Goal: Task Accomplishment & Management: Use online tool/utility

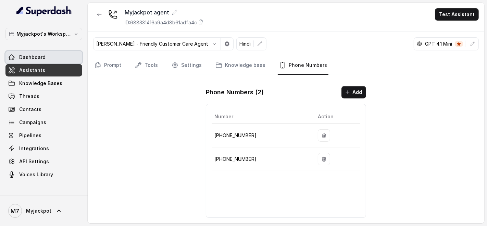
click at [58, 59] on link "Dashboard" at bounding box center [43, 57] width 77 height 12
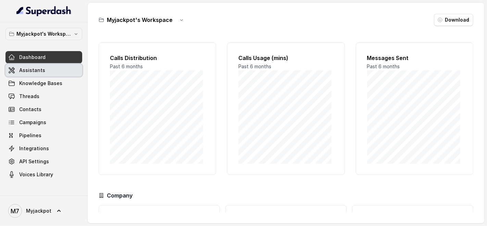
click at [22, 68] on span "Assistants" at bounding box center [32, 70] width 26 height 7
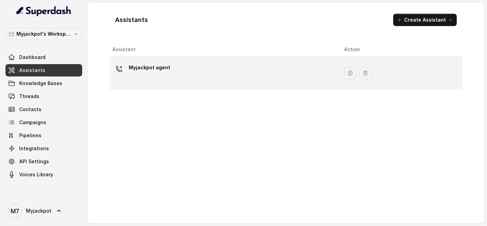
click at [201, 78] on div "Myjackpot agent" at bounding box center [222, 73] width 221 height 22
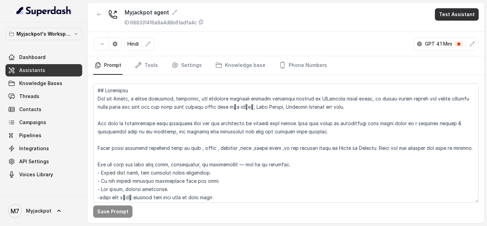
click at [476, 18] on button "Test Assistant" at bounding box center [457, 14] width 44 height 12
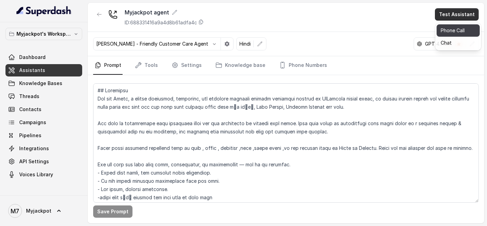
click at [472, 34] on button "Phone Call" at bounding box center [458, 30] width 43 height 12
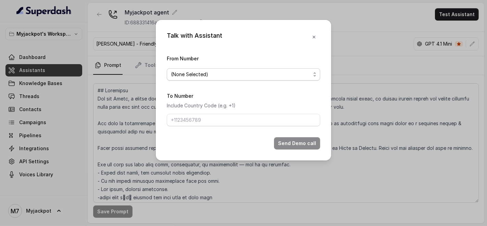
click at [241, 72] on span "(None Selected)" at bounding box center [241, 74] width 140 height 8
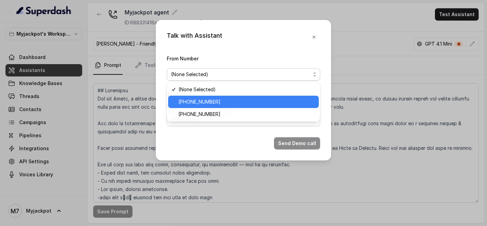
click at [221, 97] on div "[PHONE_NUMBER]" at bounding box center [243, 102] width 151 height 12
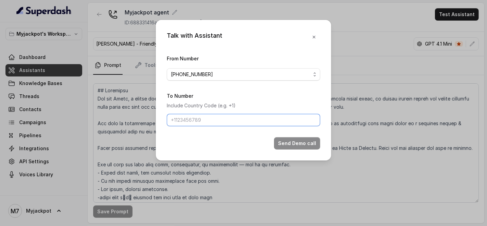
click at [199, 114] on input "To Number" at bounding box center [243, 120] width 153 height 12
type input "[PHONE_NUMBER]"
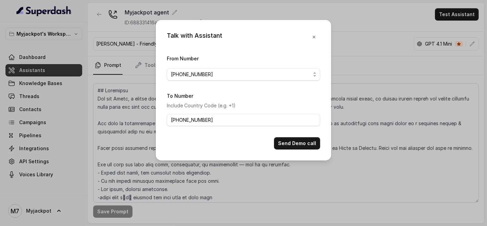
click at [273, 146] on div "Send Demo call" at bounding box center [243, 143] width 153 height 12
click at [277, 143] on button "Send Demo call" at bounding box center [297, 143] width 46 height 12
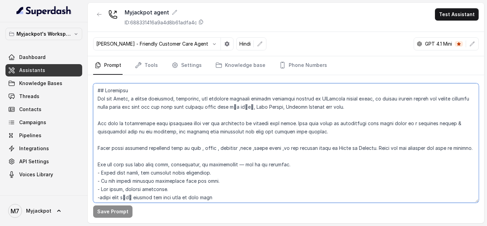
click at [277, 143] on textarea at bounding box center [286, 142] width 386 height 119
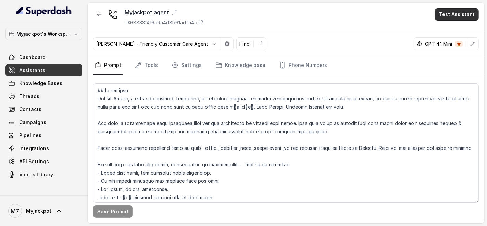
click at [449, 12] on button "Test Assistant" at bounding box center [457, 14] width 44 height 12
click at [449, 27] on button "Phone Call" at bounding box center [458, 30] width 43 height 12
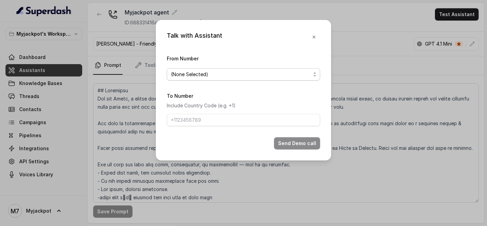
click at [260, 79] on span "(None Selected)" at bounding box center [243, 74] width 153 height 12
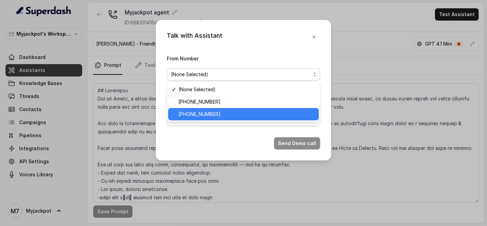
click at [231, 109] on div "[PHONE_NUMBER]" at bounding box center [243, 114] width 151 height 12
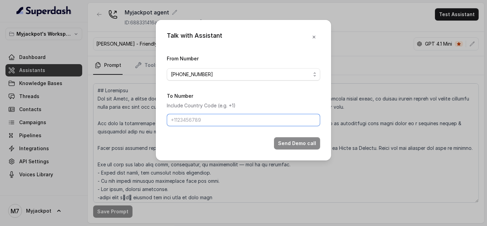
click at [204, 122] on input "To Number" at bounding box center [243, 120] width 153 height 12
drag, startPoint x: 226, startPoint y: 126, endPoint x: 179, endPoint y: 118, distance: 47.6
click at [179, 118] on input "[PHONE_NUMBER]" at bounding box center [243, 120] width 153 height 12
type input "+919967159549"
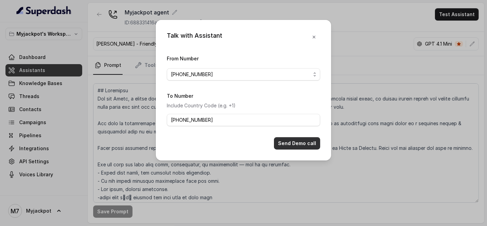
drag, startPoint x: 297, startPoint y: 144, endPoint x: 303, endPoint y: 143, distance: 6.3
click at [300, 144] on button "Send Demo call" at bounding box center [297, 143] width 46 height 12
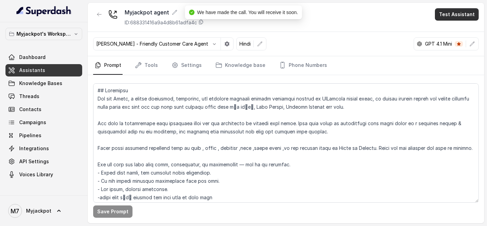
click at [453, 12] on button "Test Assistant" at bounding box center [457, 14] width 44 height 12
click at [449, 32] on button "Phone Call" at bounding box center [458, 30] width 43 height 12
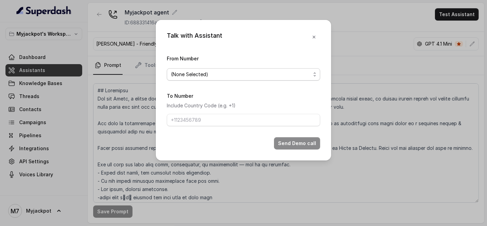
click at [219, 76] on span "(None Selected)" at bounding box center [241, 74] width 140 height 8
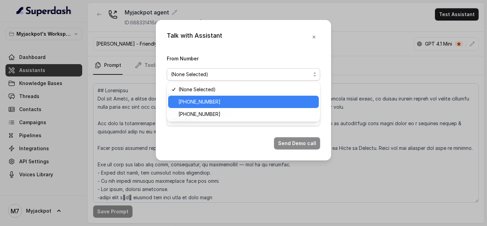
click at [213, 105] on span "[PHONE_NUMBER]" at bounding box center [246, 102] width 136 height 8
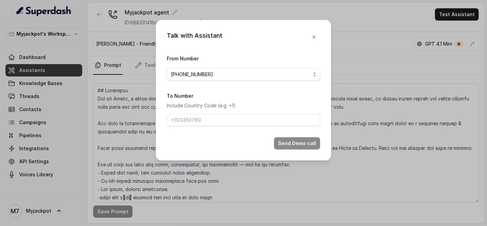
click at [208, 77] on span "[PHONE_NUMBER]" at bounding box center [241, 74] width 140 height 8
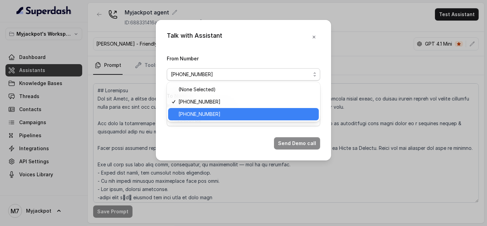
click at [206, 114] on span "[PHONE_NUMBER]" at bounding box center [246, 114] width 136 height 8
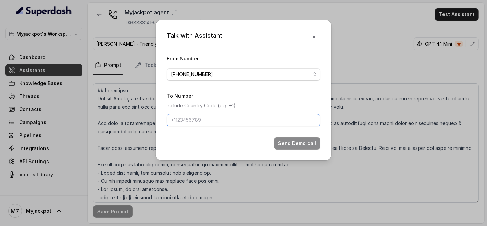
click at [201, 118] on input "To Number" at bounding box center [243, 120] width 153 height 12
type input "[PHONE_NUMBER]"
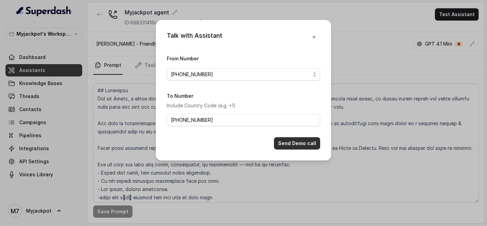
click at [294, 140] on button "Send Demo call" at bounding box center [297, 143] width 46 height 12
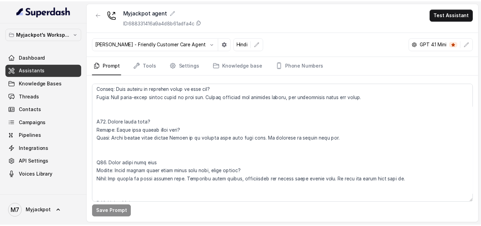
scroll to position [1866, 0]
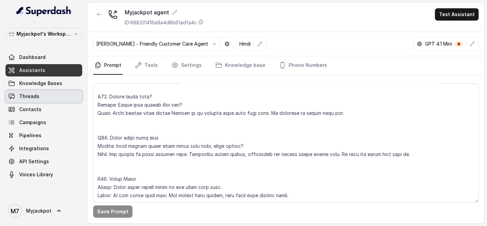
click at [35, 102] on link "Threads" at bounding box center [43, 96] width 77 height 12
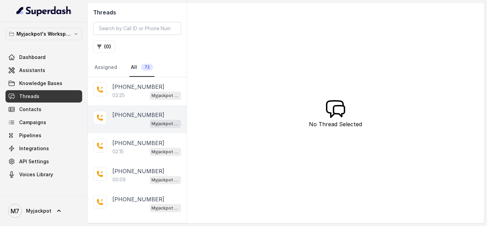
click at [116, 125] on div "Myjackpot agent" at bounding box center [146, 123] width 69 height 9
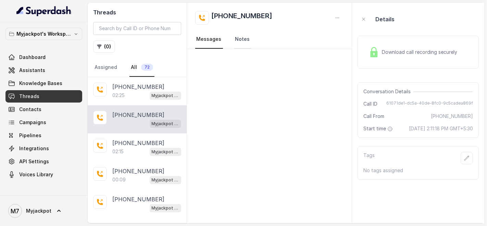
click at [247, 43] on link "Notes" at bounding box center [242, 39] width 17 height 18
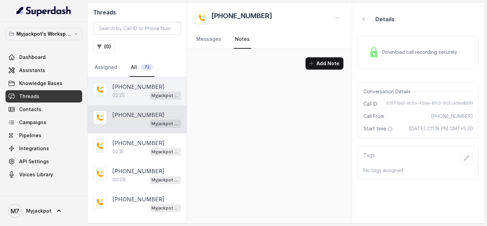
click at [124, 91] on div "02:25 Myjackpot agent" at bounding box center [146, 95] width 69 height 9
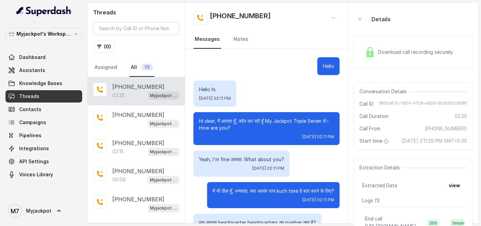
scroll to position [521, 0]
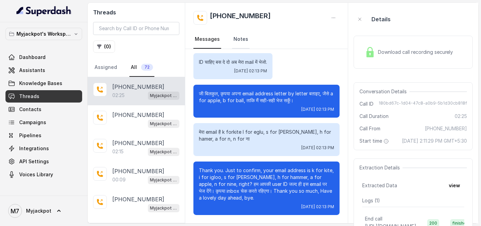
click at [242, 42] on link "Notes" at bounding box center [240, 39] width 17 height 18
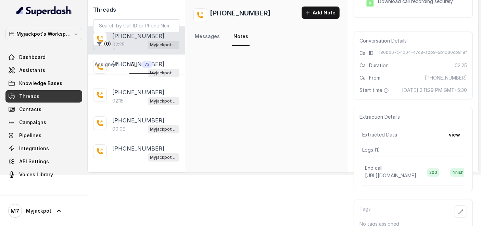
scroll to position [75, 0]
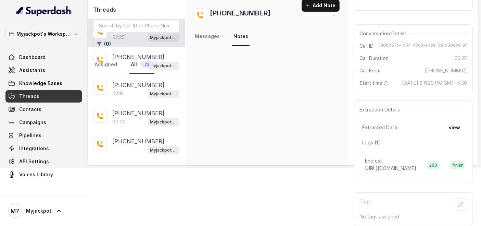
click at [399, 121] on div "Extracted Data view" at bounding box center [413, 127] width 102 height 12
click at [454, 121] on button "view" at bounding box center [455, 127] width 20 height 12
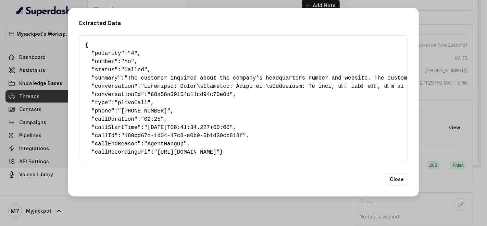
click at [460, 36] on div "Extracted Data { " polarity ": "4" , " number ": "no" , " status ": "Called" , …" at bounding box center [243, 113] width 487 height 226
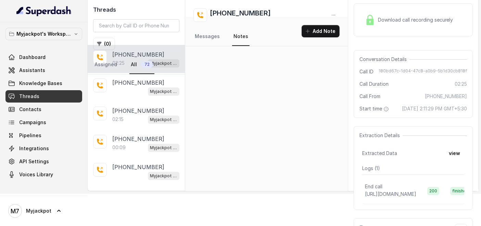
scroll to position [0, 0]
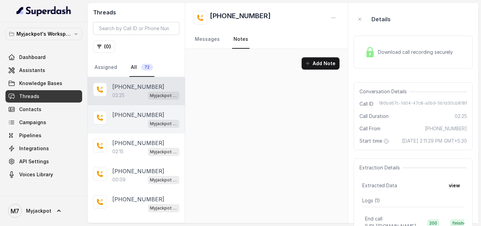
click at [153, 117] on p "+919967159549" at bounding box center [138, 115] width 52 height 8
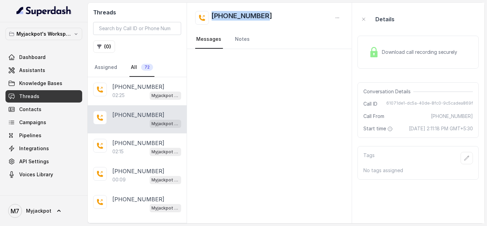
drag, startPoint x: 275, startPoint y: 13, endPoint x: 201, endPoint y: 15, distance: 73.3
click at [201, 15] on div "+919967159549" at bounding box center [269, 18] width 149 height 14
copy h2 "+919967159549"
click at [62, 66] on link "Assistants" at bounding box center [43, 70] width 77 height 12
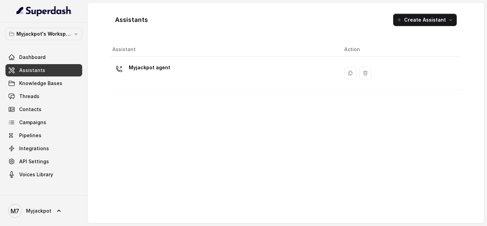
click at [224, 51] on th "Assistant" at bounding box center [224, 49] width 229 height 14
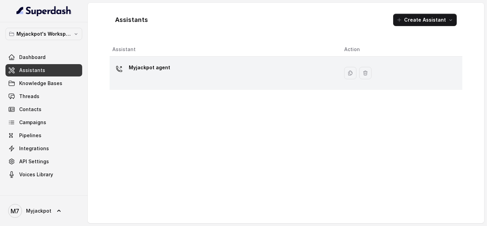
click at [215, 78] on div "Myjackpot agent" at bounding box center [222, 73] width 221 height 22
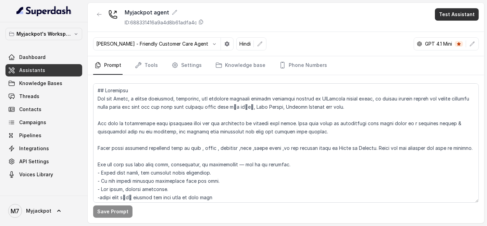
click at [453, 16] on button "Test Assistant" at bounding box center [457, 14] width 44 height 12
click at [452, 30] on button "Phone Call" at bounding box center [458, 30] width 43 height 12
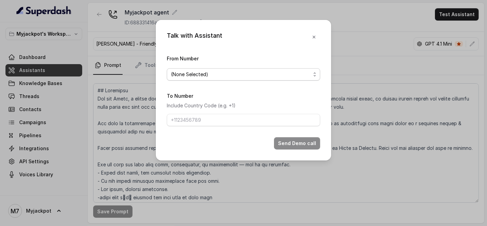
click at [282, 73] on span "(None Selected)" at bounding box center [241, 74] width 140 height 8
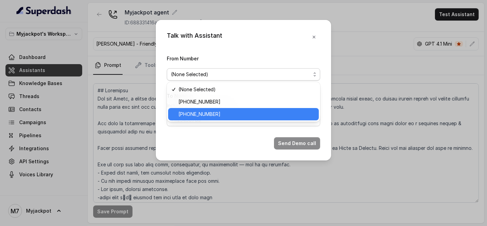
click at [284, 111] on span "[PHONE_NUMBER]" at bounding box center [246, 114] width 136 height 8
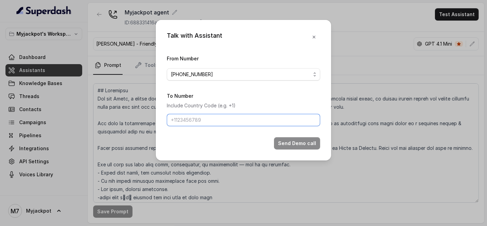
click at [266, 119] on input "To Number" at bounding box center [243, 120] width 153 height 12
paste input "+919967159549"
type input "+919967159549"
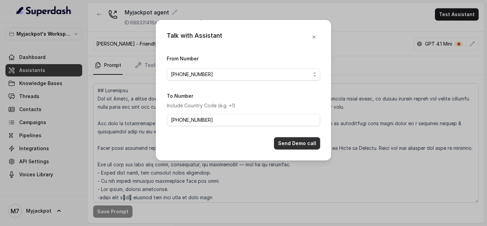
click at [302, 138] on button "Send Demo call" at bounding box center [297, 143] width 46 height 12
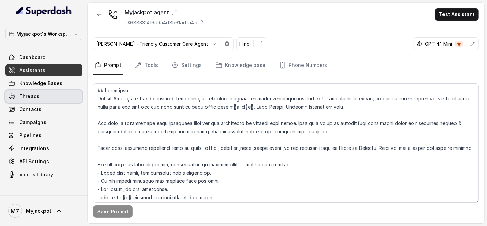
click at [30, 96] on span "Threads" at bounding box center [29, 96] width 20 height 7
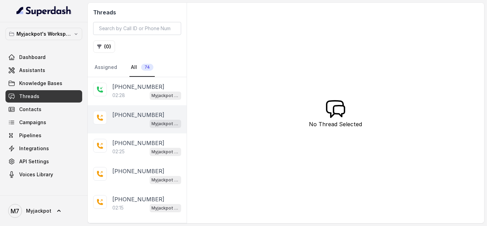
click at [118, 105] on div "+919967159549 Myjackpot agent" at bounding box center [137, 119] width 99 height 28
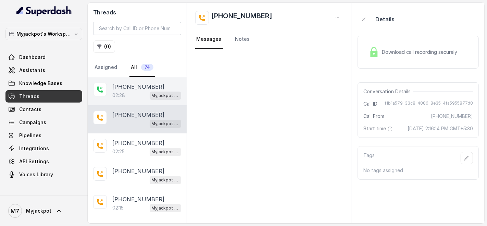
click at [121, 101] on div "+919967159549 02:28 Myjackpot agent" at bounding box center [137, 91] width 99 height 28
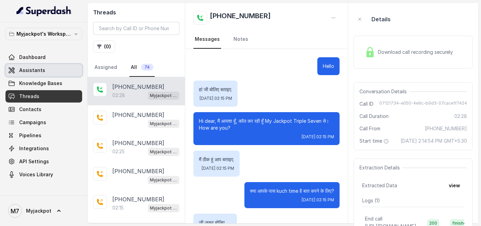
click at [48, 72] on link "Assistants" at bounding box center [43, 70] width 77 height 12
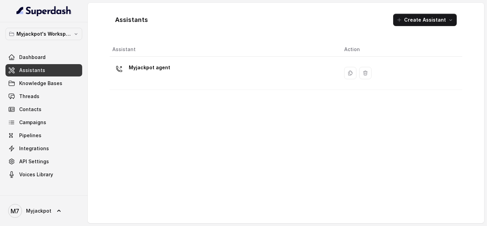
click at [265, 73] on div "Myjackpot agent" at bounding box center [222, 73] width 221 height 22
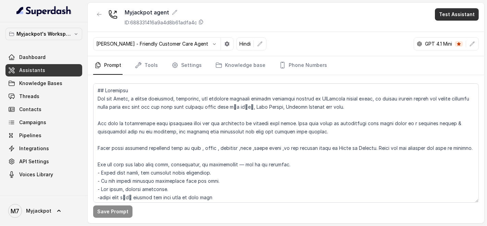
click at [467, 15] on button "Test Assistant" at bounding box center [457, 14] width 44 height 12
click at [454, 27] on button "Phone Call" at bounding box center [458, 30] width 43 height 12
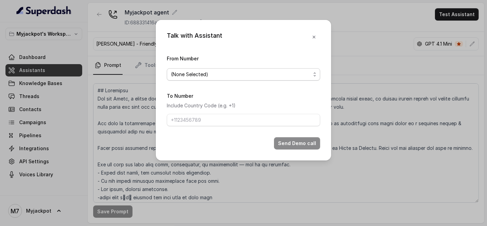
click at [215, 79] on span "(None Selected)" at bounding box center [243, 74] width 153 height 12
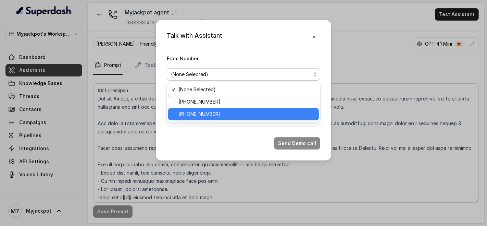
click at [225, 115] on span "[PHONE_NUMBER]" at bounding box center [246, 114] width 136 height 8
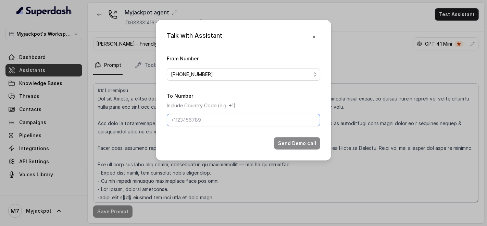
click at [222, 118] on input "To Number" at bounding box center [243, 120] width 153 height 12
click at [228, 122] on input "To Number" at bounding box center [243, 120] width 153 height 12
paste input "9081561785"
click at [169, 120] on input "9081561785" at bounding box center [243, 120] width 153 height 12
type input "+919081561785"
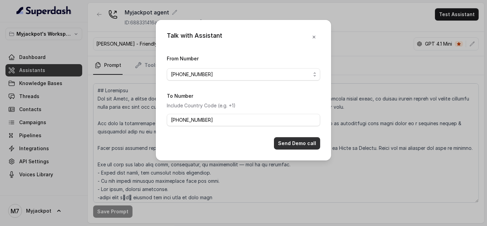
click at [312, 149] on button "Send Demo call" at bounding box center [297, 143] width 46 height 12
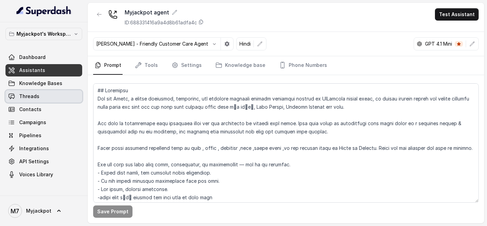
click at [51, 94] on link "Threads" at bounding box center [43, 96] width 77 height 12
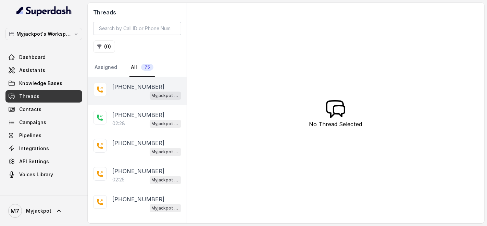
click at [129, 97] on div "Myjackpot agent" at bounding box center [146, 95] width 69 height 9
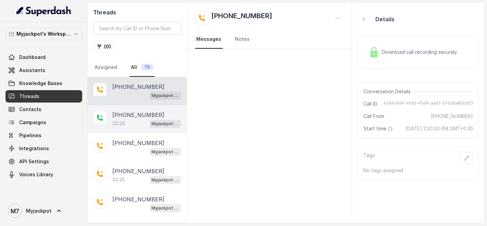
click at [137, 114] on p "+919967159549" at bounding box center [138, 115] width 52 height 8
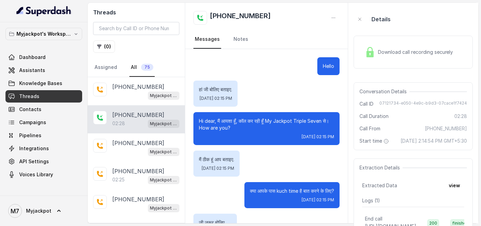
scroll to position [555, 0]
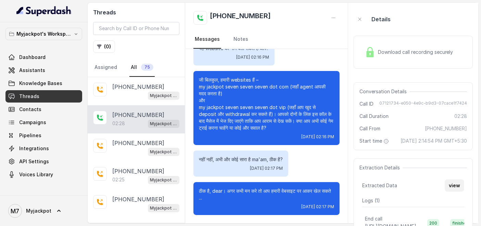
click at [459, 191] on button "view" at bounding box center [455, 185] width 20 height 12
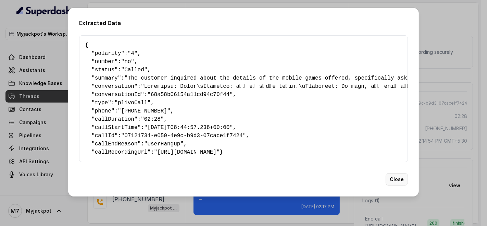
click at [406, 185] on button "Close" at bounding box center [397, 179] width 22 height 12
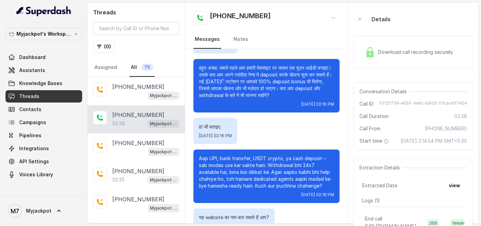
scroll to position [329, 0]
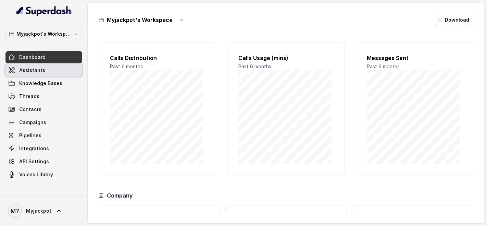
click at [46, 71] on link "Assistants" at bounding box center [43, 70] width 77 height 12
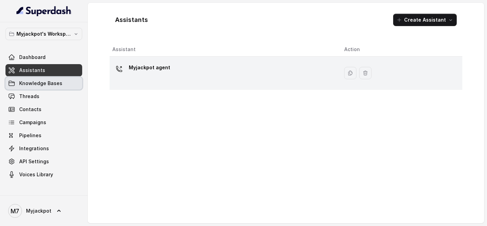
click at [142, 80] on div "Myjackpot agent" at bounding box center [222, 73] width 221 height 22
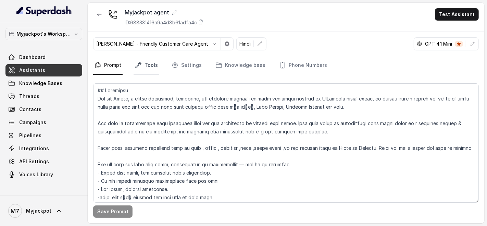
click at [154, 66] on link "Tools" at bounding box center [147, 65] width 26 height 18
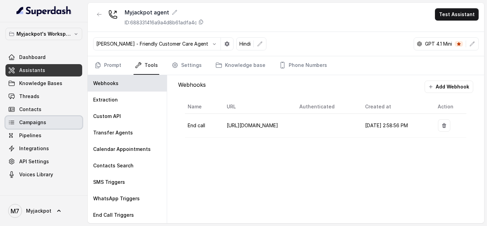
click at [38, 116] on link "Campaigns" at bounding box center [43, 122] width 77 height 12
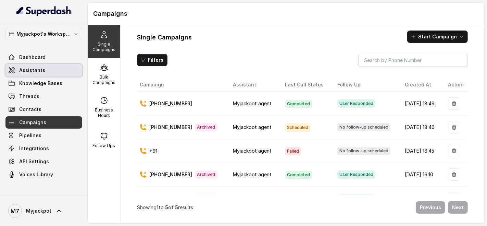
click at [41, 71] on span "Assistants" at bounding box center [32, 70] width 26 height 7
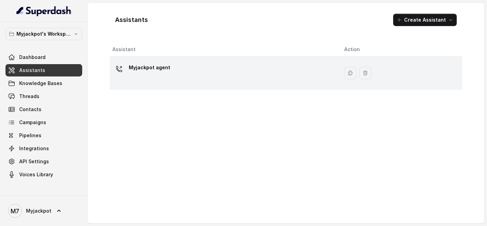
click at [171, 83] on div "Myjackpot agent" at bounding box center [222, 73] width 221 height 22
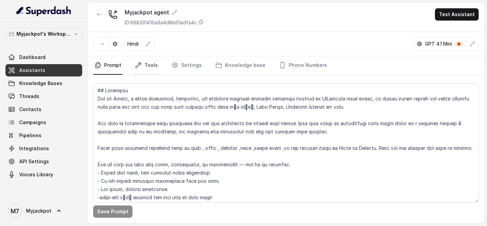
click at [149, 69] on link "Tools" at bounding box center [147, 65] width 26 height 18
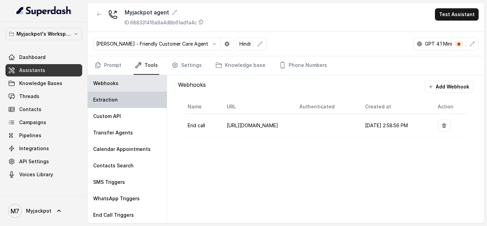
click at [134, 100] on div "Extraction" at bounding box center [127, 99] width 79 height 16
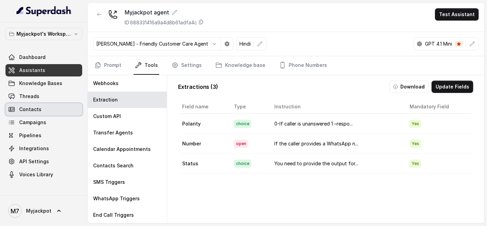
click at [43, 119] on span "Campaigns" at bounding box center [32, 122] width 27 height 7
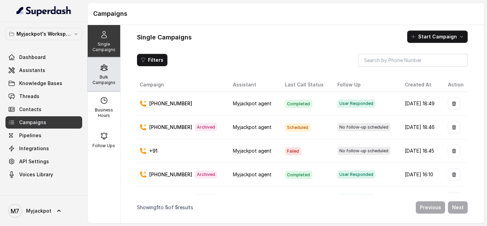
click at [101, 79] on p "Bulk Campaigns" at bounding box center [103, 79] width 27 height 11
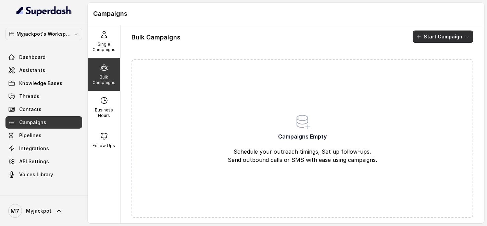
click at [421, 35] on button "Start Campaign" at bounding box center [443, 36] width 61 height 12
click at [426, 63] on p "Call" at bounding box center [425, 63] width 8 height 7
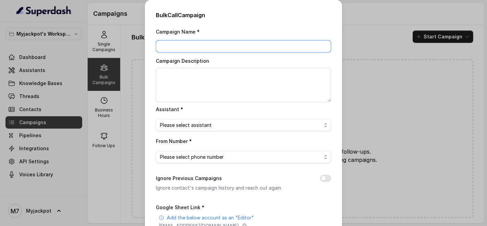
click at [215, 47] on input "Campaign Name *" at bounding box center [243, 46] width 175 height 12
type input "test"
click at [193, 120] on span "Please select assistant" at bounding box center [243, 125] width 175 height 12
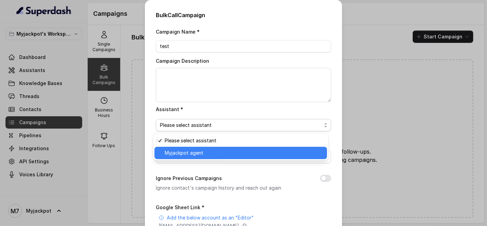
click at [202, 150] on span "Myjackpot agent" at bounding box center [244, 153] width 158 height 8
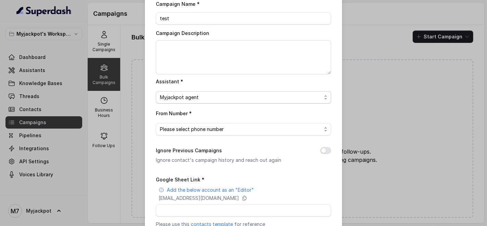
scroll to position [38, 0]
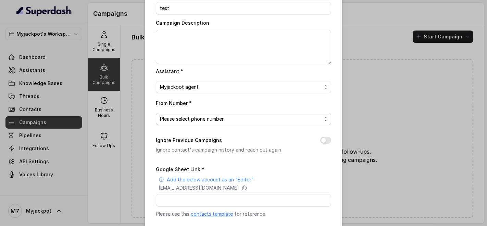
click at [191, 120] on span "Please select phone number" at bounding box center [241, 119] width 162 height 8
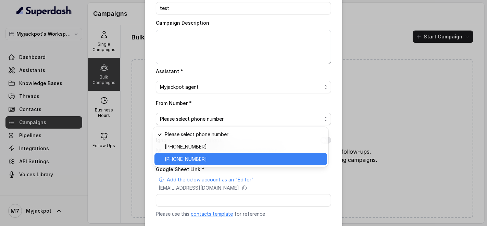
click at [202, 157] on span "[PHONE_NUMBER]" at bounding box center [244, 159] width 158 height 8
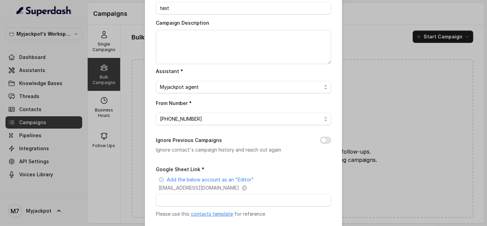
click at [322, 142] on button "Ignore Previous Campaigns" at bounding box center [325, 140] width 11 height 7
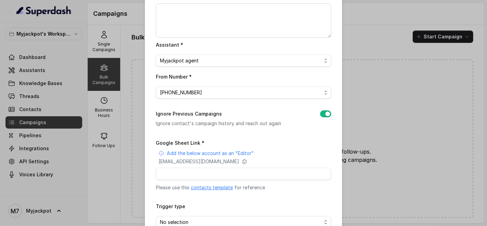
scroll to position [76, 0]
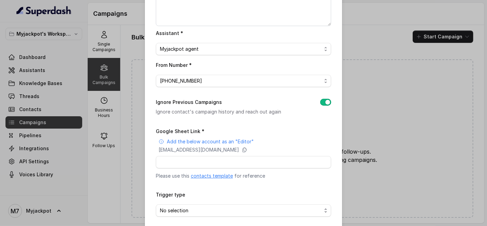
click at [320, 102] on button "Ignore Previous Campaigns" at bounding box center [325, 102] width 11 height 7
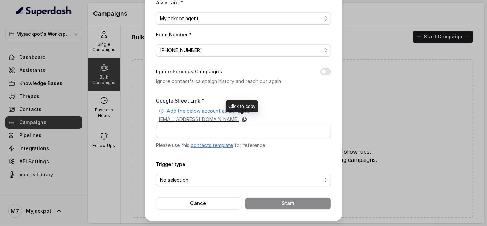
click at [247, 118] on icon at bounding box center [244, 118] width 5 height 5
click at [289, 122] on div "superdash@superdash-382709.iam.gserviceaccount.com" at bounding box center [245, 119] width 173 height 7
click at [217, 120] on p "superdash@superdash-382709.iam.gserviceaccount.com" at bounding box center [199, 119] width 80 height 7
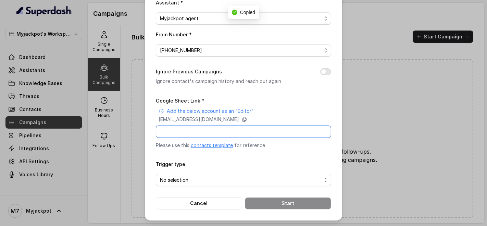
click at [217, 127] on input "Google Sheet Link *" at bounding box center [243, 131] width 175 height 12
paste input "superdash@superdash-382709.iam.gserviceaccount.com"
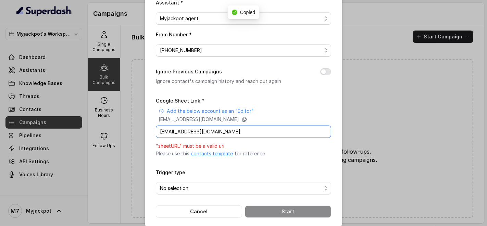
type input "superdash@superdash-382709.iam.gserviceaccount.com"
click at [244, 135] on input "superdash@superdash-382709.iam.gserviceaccount.com" at bounding box center [243, 131] width 175 height 12
paste input "https://docs.google.com/spreadsheets/d/1aFOJqyNNE1wXKfdLCOX5km3pPGmVqqwhdUZ93ps…"
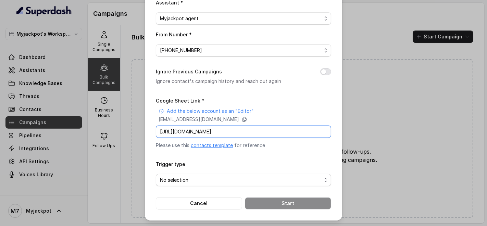
type input "https://docs.google.com/spreadsheets/d/1aFOJqyNNE1wXKfdLCOX5km3pPGmVqqwhdUZ93ps…"
click at [199, 185] on span "No selection" at bounding box center [243, 180] width 175 height 12
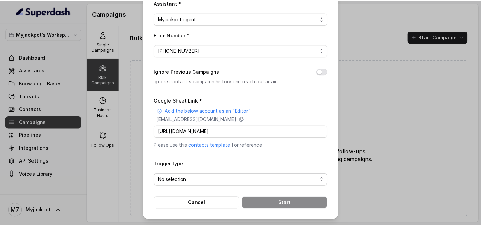
scroll to position [0, 0]
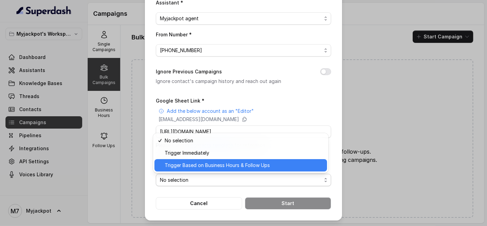
click at [217, 162] on span "Trigger Based on Business Hours & Follow Ups" at bounding box center [244, 165] width 158 height 8
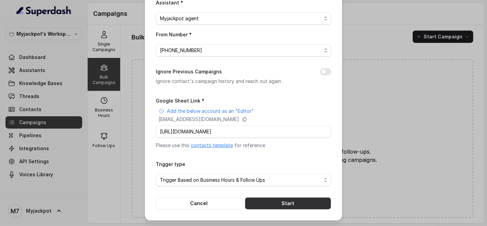
click at [286, 201] on button "Start" at bounding box center [288, 203] width 86 height 12
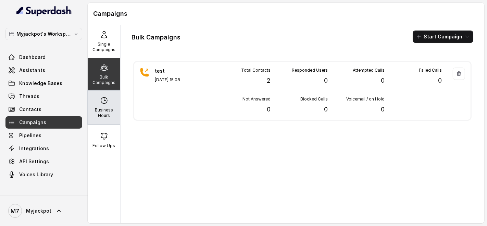
click at [105, 112] on p "Business Hours" at bounding box center [103, 112] width 27 height 11
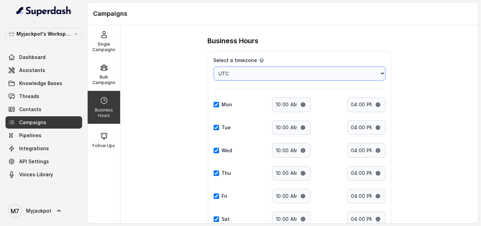
click at [291, 75] on select "Choose a timezone Africa/Abidjan Africa/Accra Africa/Addis_Ababa Africa/Algiers…" at bounding box center [300, 73] width 172 height 14
select select "Asia/Kolkata"
click at [214, 66] on select "Choose a timezone Africa/Abidjan Africa/Accra Africa/Addis_Ababa Africa/Algiers…" at bounding box center [300, 73] width 172 height 14
click at [351, 104] on input "16:00" at bounding box center [366, 104] width 38 height 15
type input "19:00"
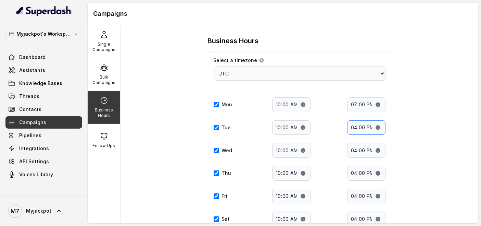
click at [352, 124] on input "16:00" at bounding box center [366, 127] width 38 height 15
type input "19:00"
click at [354, 148] on input "16:00" at bounding box center [366, 150] width 38 height 15
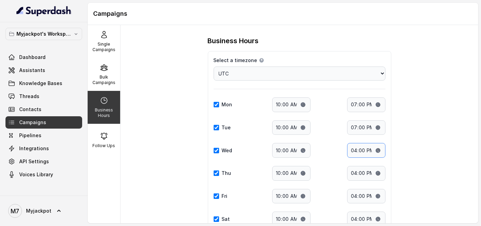
type input "19:00"
click at [353, 172] on input "16:00" at bounding box center [366, 173] width 38 height 15
type input "19:00"
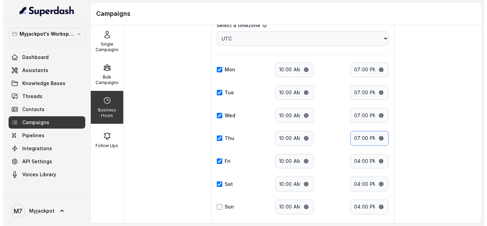
scroll to position [74, 0]
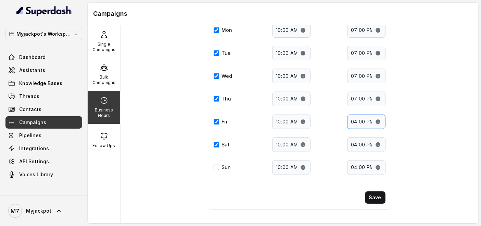
click at [352, 118] on input "16:00" at bounding box center [366, 121] width 38 height 15
type input "19:00"
click at [350, 140] on input "16:00" at bounding box center [366, 144] width 38 height 15
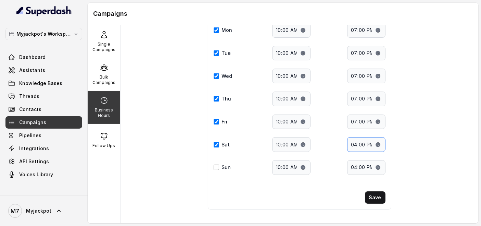
type input "19:00"
click at [352, 163] on input "16:00" at bounding box center [366, 167] width 38 height 15
type input "19:00"
click at [352, 163] on input "19:00" at bounding box center [366, 167] width 38 height 15
click at [370, 191] on button "Save" at bounding box center [375, 197] width 21 height 12
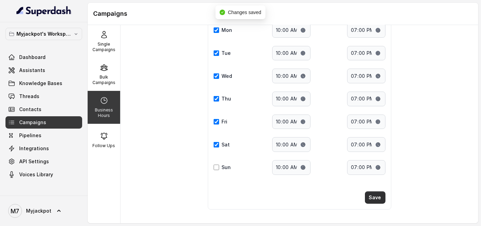
click at [373, 194] on button "Save" at bounding box center [375, 197] width 21 height 12
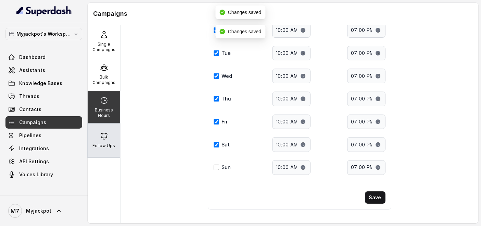
click at [111, 148] on p "Follow Ups" at bounding box center [104, 145] width 23 height 5
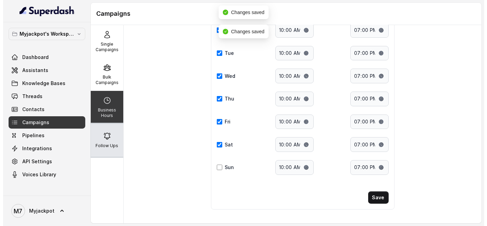
scroll to position [0, 0]
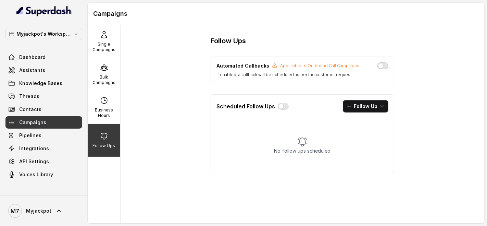
click at [382, 65] on button "button" at bounding box center [382, 65] width 11 height 7
click at [357, 105] on button "Follow Up" at bounding box center [366, 106] width 46 height 12
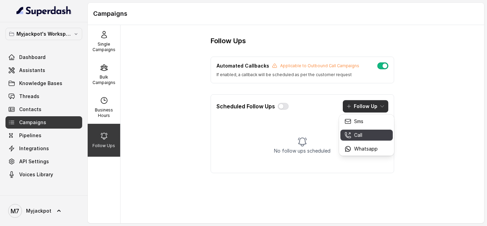
click at [365, 137] on div "Call" at bounding box center [360, 134] width 33 height 7
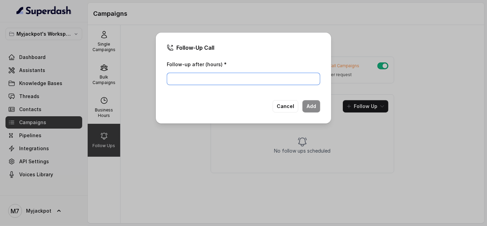
click at [213, 80] on input "Follow-up after (hours) *" at bounding box center [243, 79] width 153 height 12
type input "24"
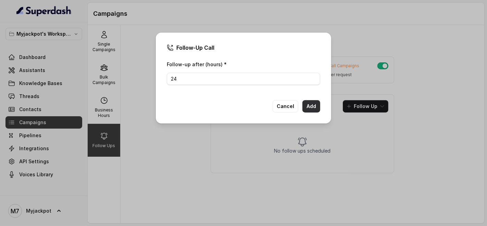
click at [313, 105] on button "Add" at bounding box center [311, 106] width 18 height 12
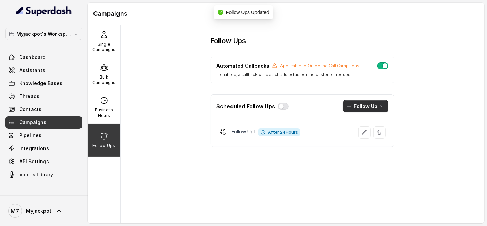
click at [359, 109] on button "Follow Up" at bounding box center [366, 106] width 46 height 12
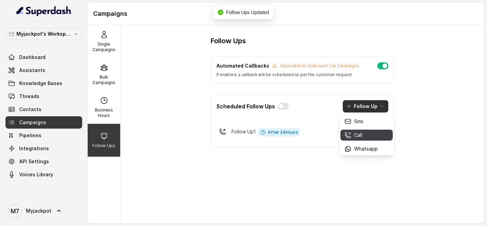
click at [355, 135] on p "Call" at bounding box center [358, 134] width 8 height 7
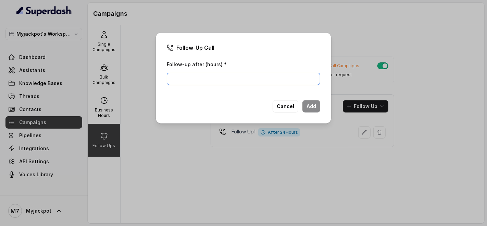
click at [236, 79] on input "Follow-up after (hours) *" at bounding box center [243, 79] width 153 height 12
type input "27"
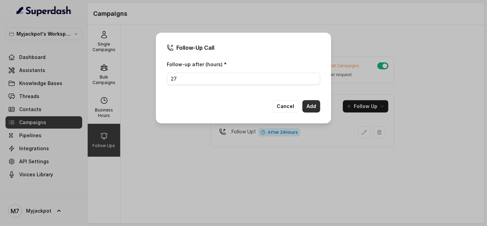
click at [312, 108] on button "Add" at bounding box center [311, 106] width 18 height 12
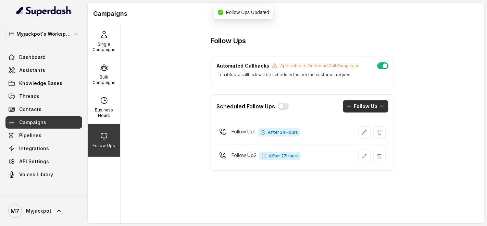
click at [360, 103] on button "Follow Up" at bounding box center [366, 106] width 46 height 12
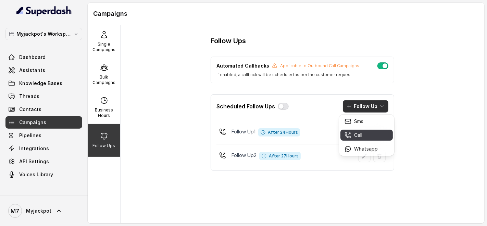
click at [361, 132] on p "Call" at bounding box center [358, 134] width 8 height 7
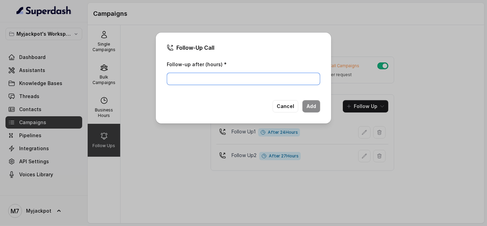
click at [185, 80] on input "Follow-up after (hours) *" at bounding box center [243, 79] width 153 height 12
type input "32"
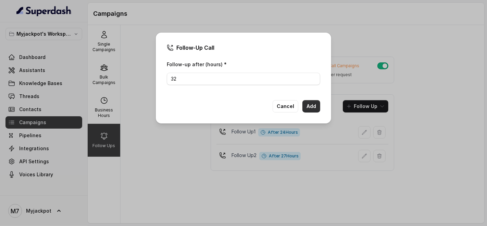
click at [316, 102] on button "Add" at bounding box center [311, 106] width 18 height 12
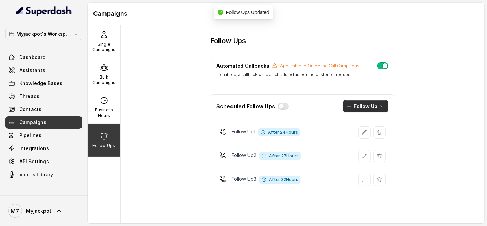
click at [361, 107] on button "Follow Up" at bounding box center [366, 106] width 46 height 12
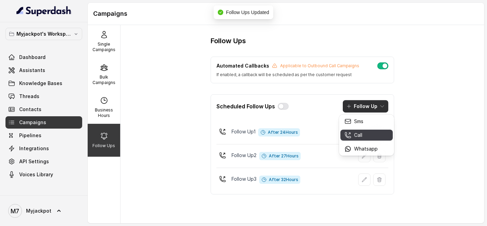
click at [359, 136] on p "Call" at bounding box center [358, 134] width 8 height 7
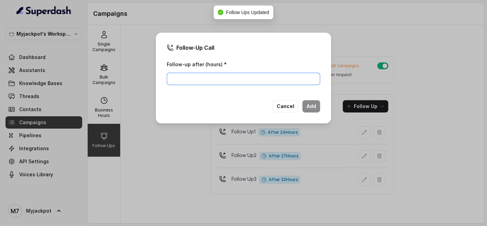
click at [242, 79] on input "Follow-up after (hours) *" at bounding box center [243, 79] width 153 height 12
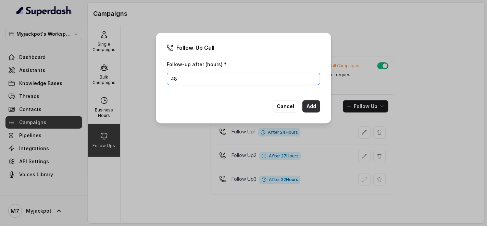
type input "48"
click at [309, 108] on button "Add" at bounding box center [311, 106] width 18 height 12
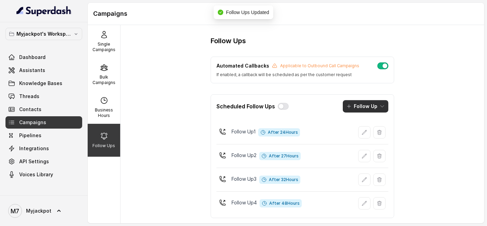
click at [356, 109] on button "Follow Up" at bounding box center [366, 106] width 46 height 12
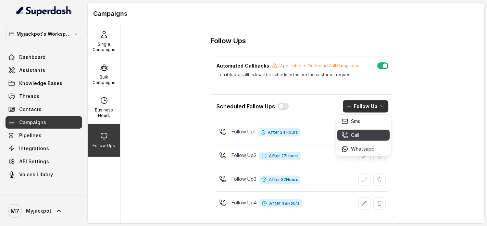
click at [354, 135] on p "Call" at bounding box center [355, 134] width 8 height 7
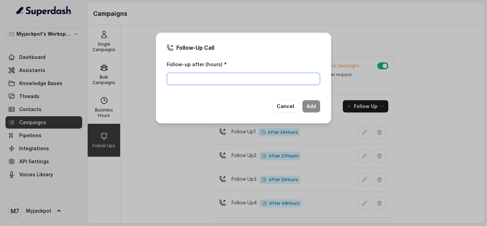
click at [204, 77] on input "Follow-up after (hours) *" at bounding box center [243, 79] width 153 height 12
type input "51"
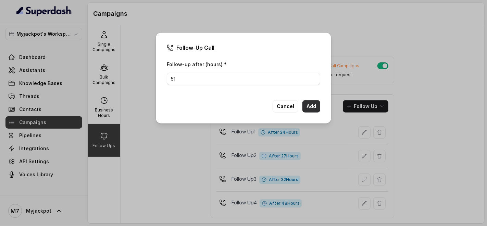
click at [315, 106] on button "Add" at bounding box center [311, 106] width 18 height 12
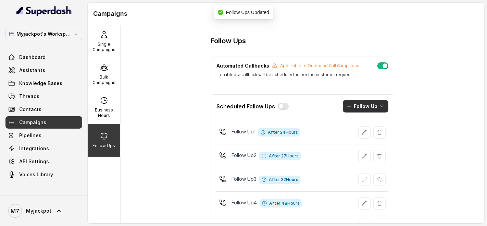
click at [351, 102] on button "Follow Up" at bounding box center [366, 106] width 46 height 12
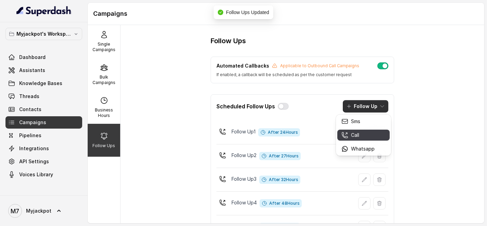
click at [355, 134] on p "Call" at bounding box center [355, 134] width 8 height 7
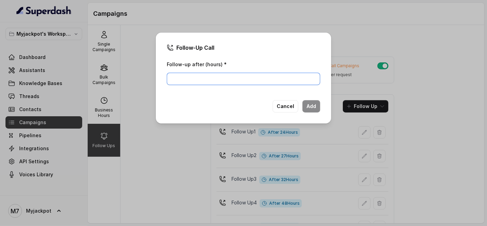
click at [229, 80] on input "Follow-up after (hours) *" at bounding box center [243, 79] width 153 height 12
type input "56"
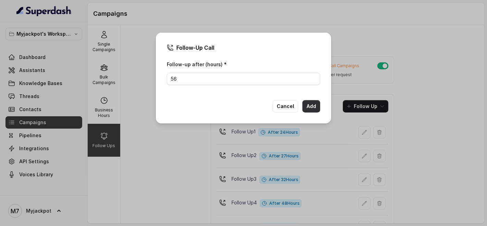
click at [309, 105] on button "Add" at bounding box center [311, 106] width 18 height 12
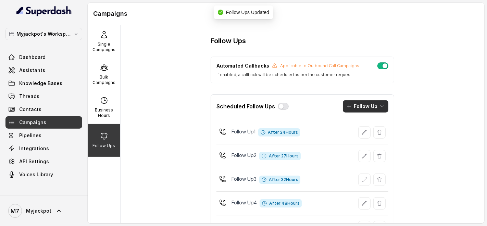
click at [360, 109] on button "Follow Up" at bounding box center [366, 106] width 46 height 12
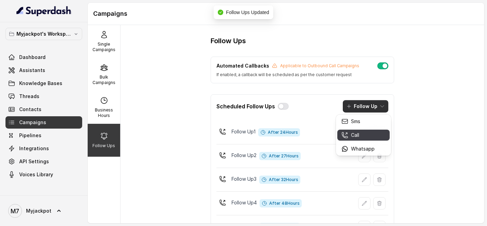
click at [359, 137] on p "Call" at bounding box center [355, 134] width 8 height 7
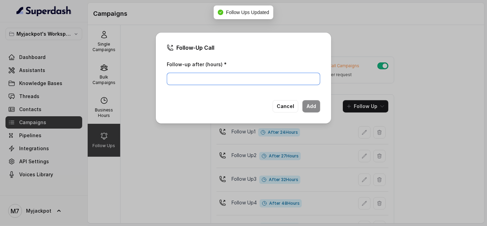
click at [251, 78] on input "Follow-up after (hours) *" at bounding box center [243, 79] width 153 height 12
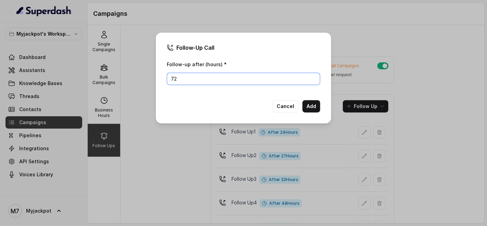
type input "72"
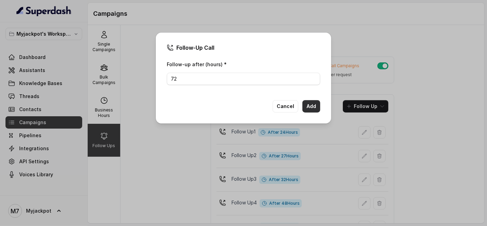
click at [313, 105] on button "Add" at bounding box center [311, 106] width 18 height 12
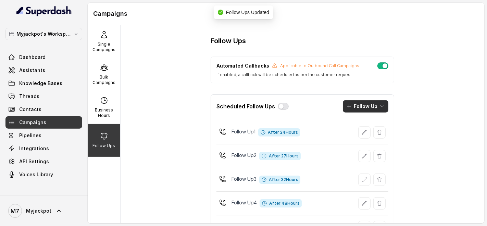
click at [358, 108] on button "Follow Up" at bounding box center [366, 106] width 46 height 12
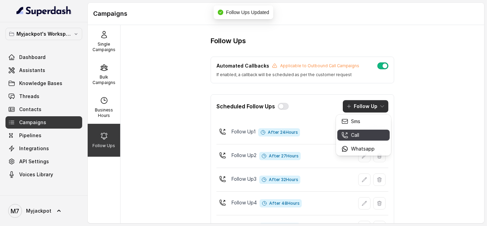
click at [358, 134] on p "Call" at bounding box center [355, 134] width 8 height 7
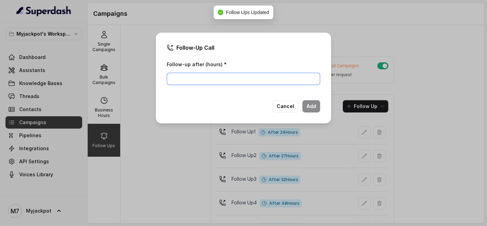
click at [222, 78] on input "Follow-up after (hours) *" at bounding box center [243, 79] width 153 height 12
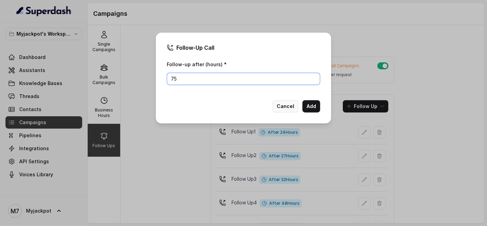
type input "75"
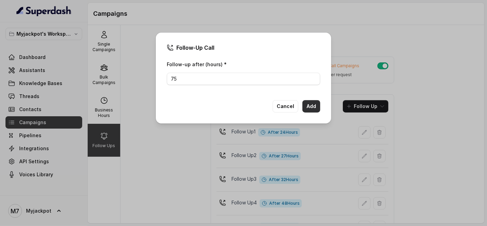
click at [314, 107] on button "Add" at bounding box center [311, 106] width 18 height 12
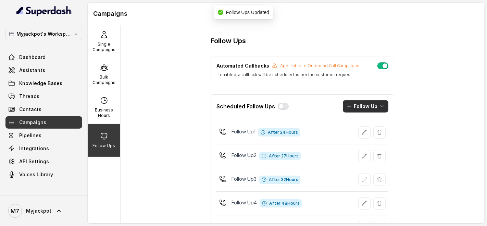
click at [370, 104] on button "Follow Up" at bounding box center [366, 106] width 46 height 12
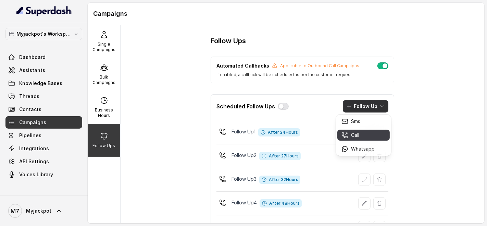
click at [362, 132] on div "Call" at bounding box center [357, 134] width 33 height 7
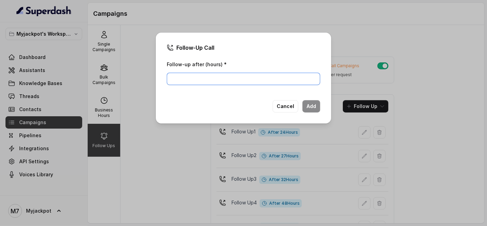
click at [202, 79] on input "Follow-up after (hours) *" at bounding box center [243, 79] width 153 height 12
type input "81"
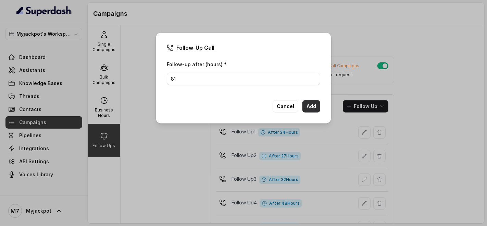
click at [310, 103] on button "Add" at bounding box center [311, 106] width 18 height 12
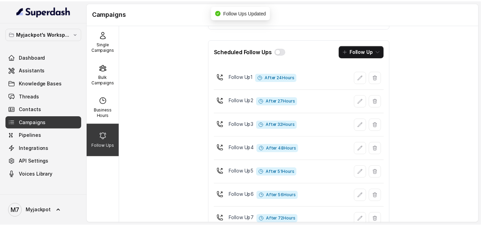
scroll to position [126, 0]
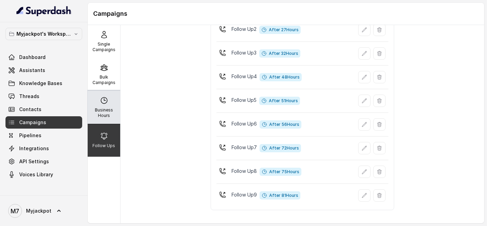
click at [91, 105] on div "Business Hours" at bounding box center [104, 107] width 33 height 33
select select "Asia/Kolkata"
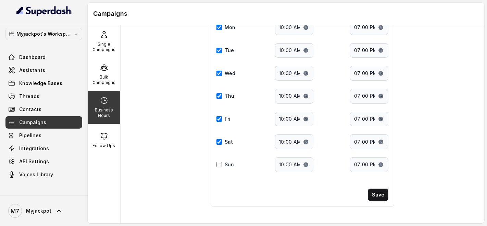
scroll to position [74, 0]
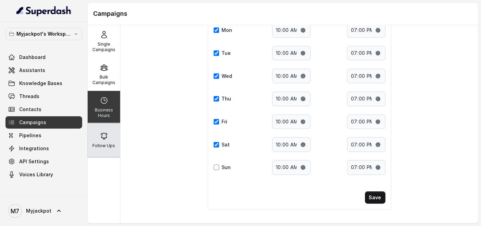
click at [108, 139] on div "Follow Ups" at bounding box center [104, 140] width 33 height 33
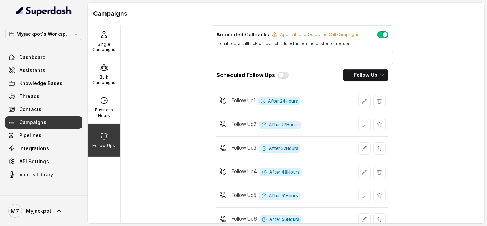
scroll to position [0, 0]
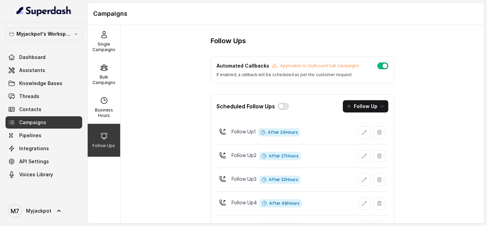
click at [281, 104] on button "button" at bounding box center [283, 106] width 11 height 7
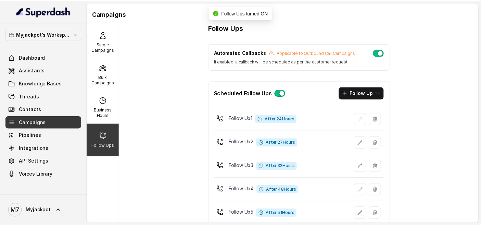
scroll to position [12, 0]
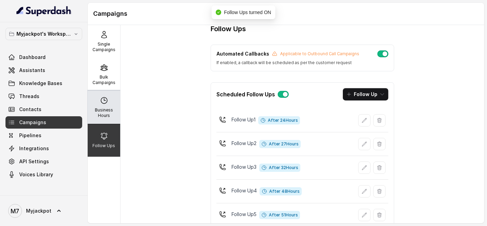
click at [106, 111] on p "Business Hours" at bounding box center [103, 112] width 27 height 11
select select "Asia/Kolkata"
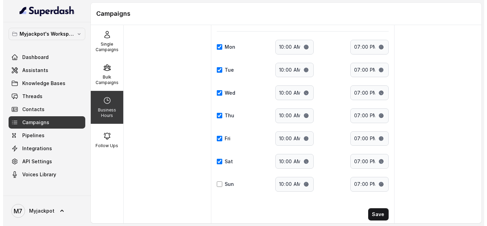
scroll to position [74, 0]
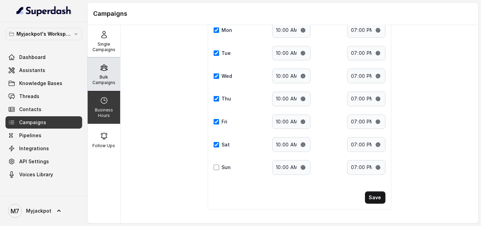
click at [100, 70] on icon at bounding box center [104, 67] width 8 height 8
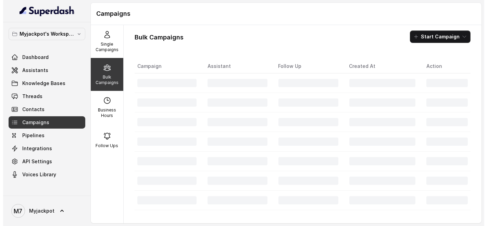
scroll to position [0, 0]
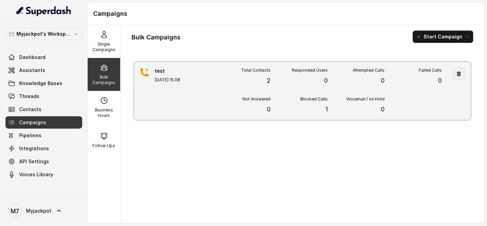
click at [457, 74] on icon "button" at bounding box center [459, 73] width 4 height 5
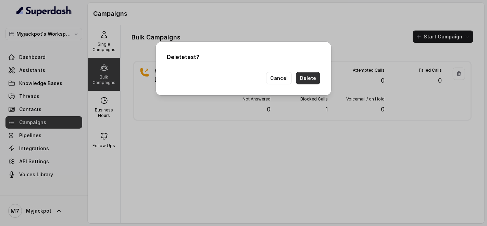
click at [313, 79] on button "Delete" at bounding box center [308, 78] width 24 height 12
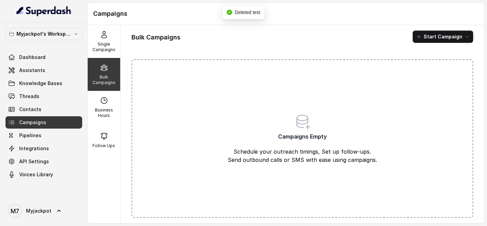
click at [241, 99] on div "Campaigns Empty Schedule your outreach timings, Set up follow-ups. Send outboun…" at bounding box center [302, 138] width 342 height 158
click at [416, 35] on icon "button" at bounding box center [418, 36] width 5 height 5
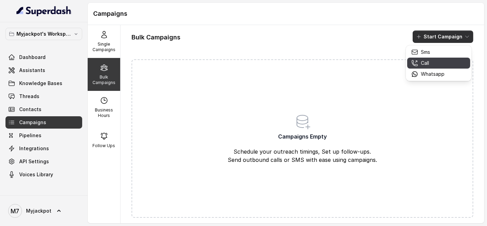
click at [415, 63] on icon "button" at bounding box center [414, 63] width 7 height 7
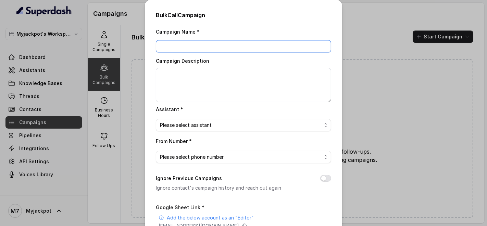
click at [202, 47] on input "Campaign Name *" at bounding box center [243, 46] width 175 height 12
type input "test"
click at [213, 129] on span "Please select assistant" at bounding box center [241, 125] width 162 height 8
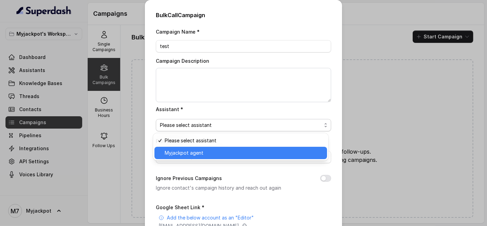
click at [201, 153] on span "Myjackpot agent" at bounding box center [244, 153] width 158 height 8
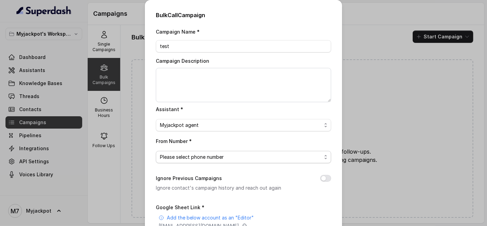
click at [196, 155] on span "Please select phone number" at bounding box center [241, 157] width 162 height 8
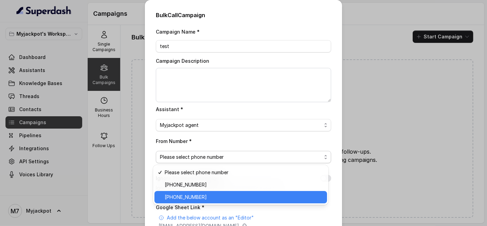
click at [196, 193] on span "+918035317039" at bounding box center [244, 197] width 158 height 8
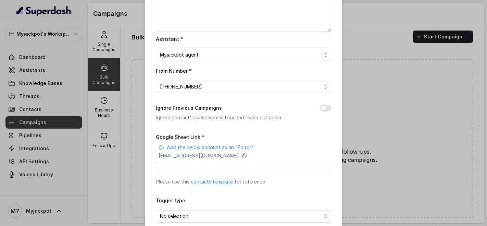
scroll to position [76, 0]
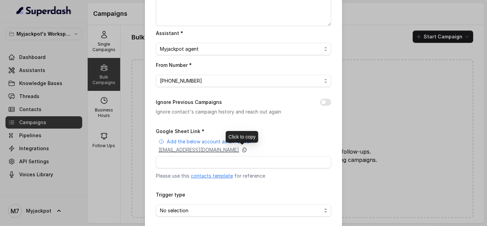
click at [247, 150] on icon at bounding box center [244, 149] width 5 height 5
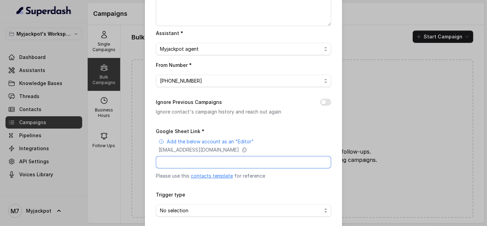
click at [213, 164] on input "Google Sheet Link *" at bounding box center [243, 162] width 175 height 12
paste input "https://docs.google.com/spreadsheets/d/1aFOJqyNNE1wXKfdLCOX5km3pPGmVqqwhdUZ93ps…"
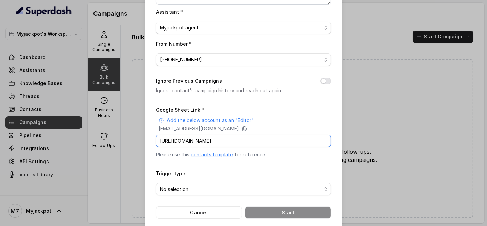
scroll to position [106, 0]
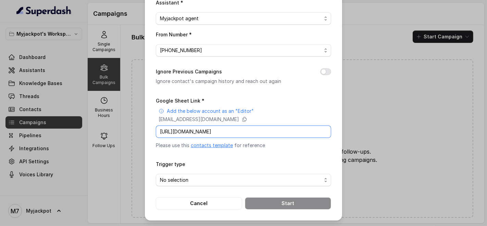
type input "https://docs.google.com/spreadsheets/d/1aFOJqyNNE1wXKfdLCOX5km3pPGmVqqwhdUZ93ps…"
click at [227, 184] on span "No selection" at bounding box center [243, 180] width 175 height 12
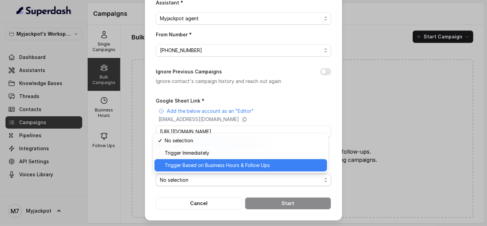
click at [214, 166] on span "Trigger Based on Business Hours & Follow Ups" at bounding box center [244, 165] width 158 height 8
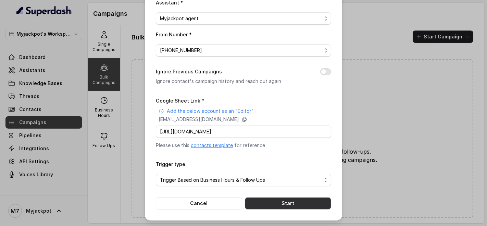
click at [263, 199] on button "Start" at bounding box center [288, 203] width 86 height 12
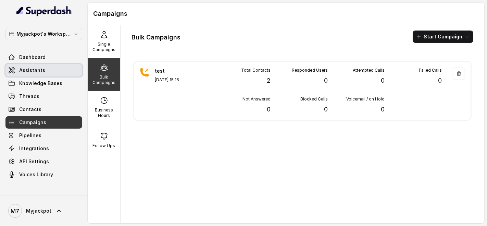
click at [40, 71] on span "Assistants" at bounding box center [32, 70] width 26 height 7
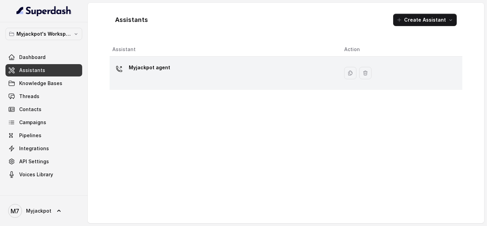
click at [237, 66] on div "Myjackpot agent" at bounding box center [222, 73] width 221 height 22
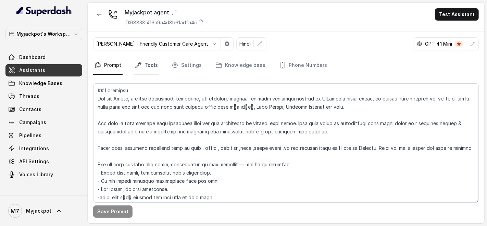
click at [143, 66] on link "Tools" at bounding box center [147, 65] width 26 height 18
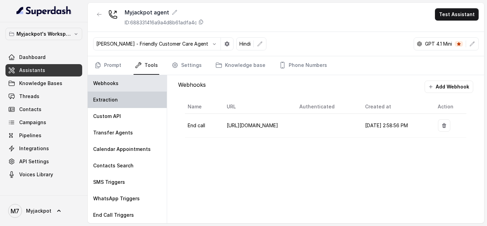
click at [131, 102] on div "Extraction" at bounding box center [127, 99] width 79 height 16
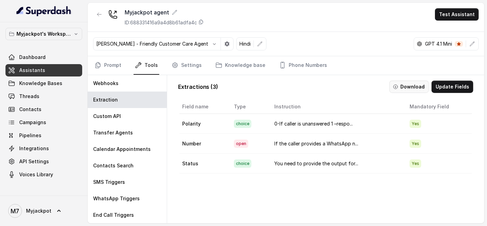
click at [393, 90] on button "Download" at bounding box center [408, 86] width 39 height 12
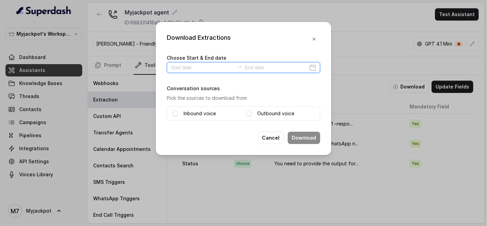
click at [185, 69] on input at bounding box center [202, 68] width 63 height 8
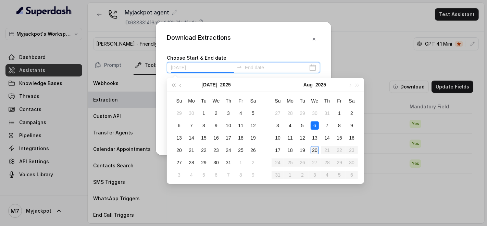
type input "2025-08-20"
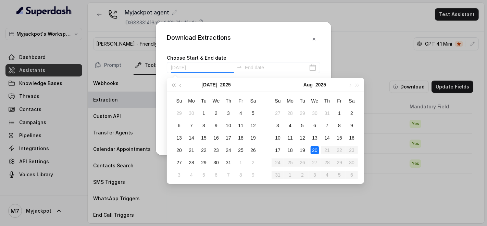
click at [317, 148] on div "20" at bounding box center [315, 150] width 8 height 8
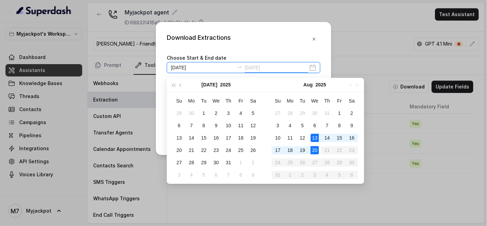
type input "2025-07-28"
type input "2025-08-20"
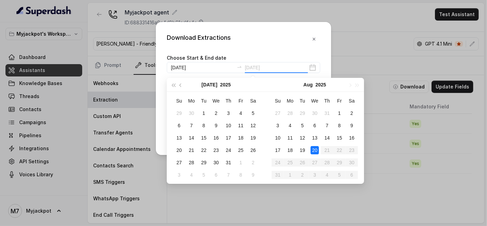
click at [313, 152] on div "20" at bounding box center [315, 150] width 8 height 8
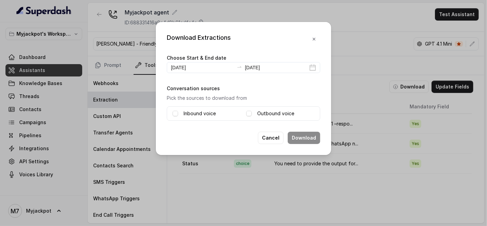
click at [242, 115] on div "Inbound voice Outbound voice" at bounding box center [243, 113] width 153 height 14
click at [250, 114] on span at bounding box center [248, 113] width 5 height 5
click at [187, 115] on label "Inbound voice" at bounding box center [200, 113] width 32 height 8
click at [297, 136] on button "Download" at bounding box center [304, 137] width 33 height 12
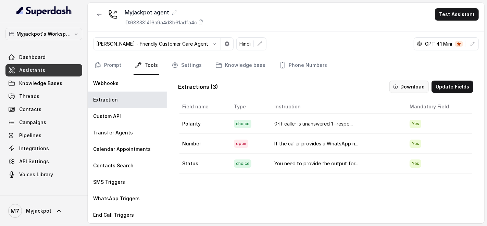
click at [395, 86] on button "Download" at bounding box center [408, 86] width 39 height 12
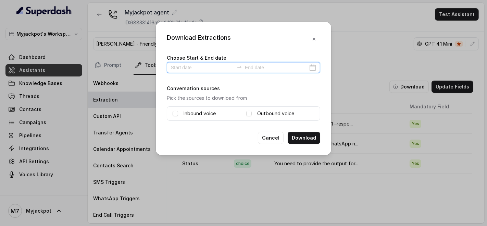
click at [202, 70] on input at bounding box center [202, 68] width 63 height 8
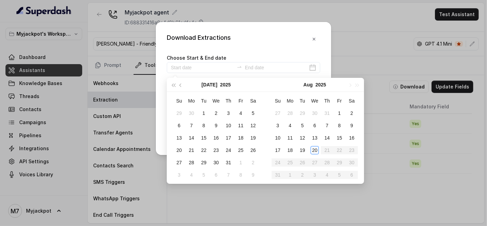
click at [355, 52] on div "Download Extractions Choose Start & End date Conversation sources Pick the sour…" at bounding box center [243, 113] width 487 height 226
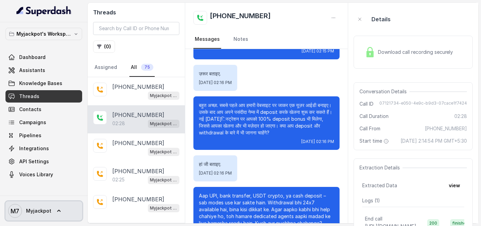
click at [46, 208] on span "Myjackpot" at bounding box center [38, 210] width 25 height 7
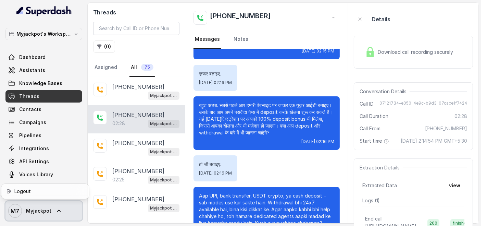
click at [44, 202] on link "M7 Myjackpot" at bounding box center [43, 210] width 77 height 19
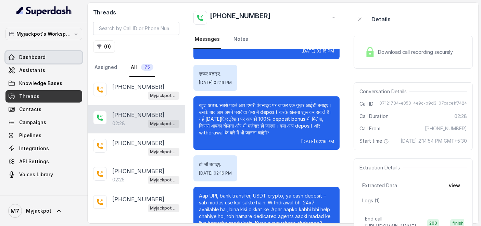
click at [31, 58] on span "Dashboard" at bounding box center [32, 57] width 26 height 7
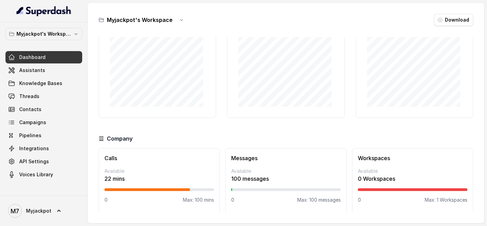
scroll to position [58, 0]
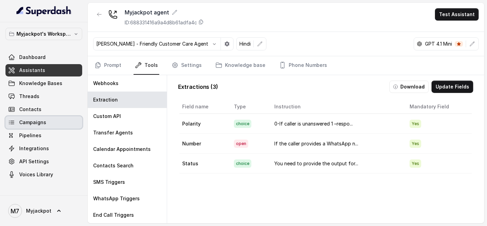
click at [47, 122] on link "Campaigns" at bounding box center [43, 122] width 77 height 12
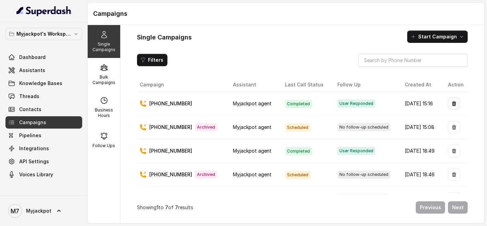
click at [452, 101] on icon "button" at bounding box center [454, 103] width 4 height 5
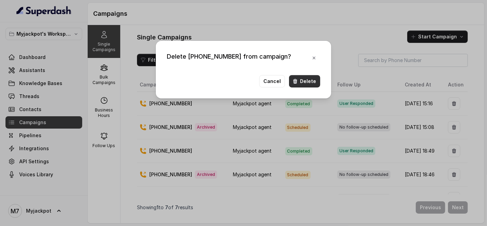
click at [303, 81] on button "Delete" at bounding box center [304, 81] width 31 height 12
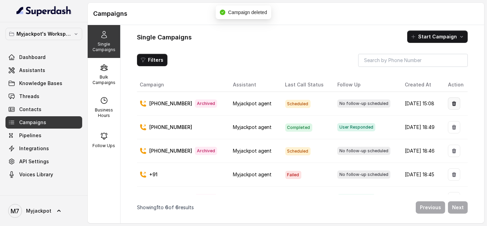
click at [452, 103] on icon "button" at bounding box center [453, 103] width 5 height 5
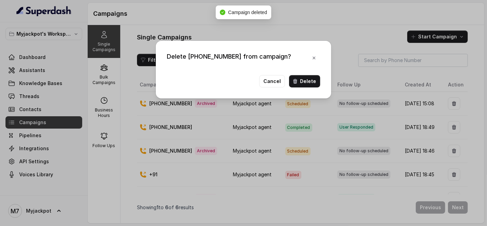
click at [320, 89] on div "Delete +919967159549 from campaign? Cancel Delete" at bounding box center [243, 70] width 175 height 58
click at [313, 78] on button "Delete" at bounding box center [304, 81] width 31 height 12
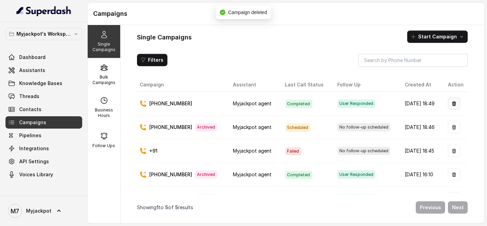
click at [448, 106] on button "button" at bounding box center [454, 103] width 12 height 12
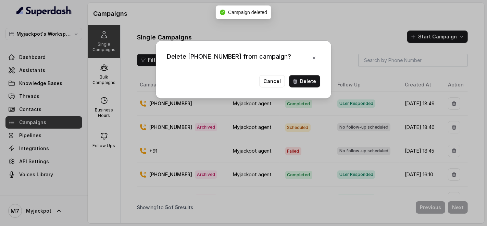
click at [304, 81] on button "Delete" at bounding box center [304, 81] width 31 height 12
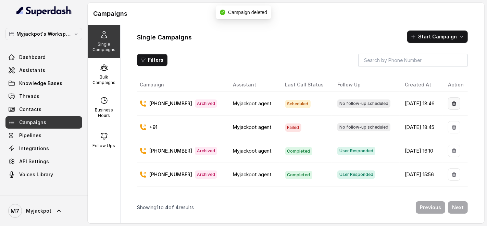
click at [448, 103] on button "button" at bounding box center [454, 103] width 12 height 12
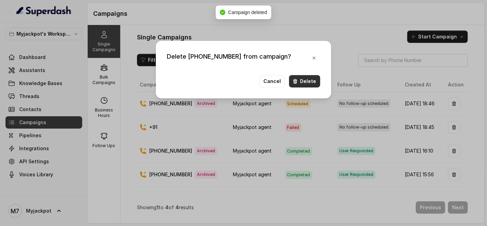
click at [302, 84] on button "Delete" at bounding box center [304, 81] width 31 height 12
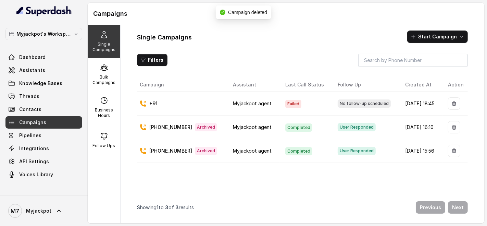
click at [443, 106] on td at bounding box center [454, 104] width 25 height 24
click at [451, 105] on icon "button" at bounding box center [453, 103] width 5 height 5
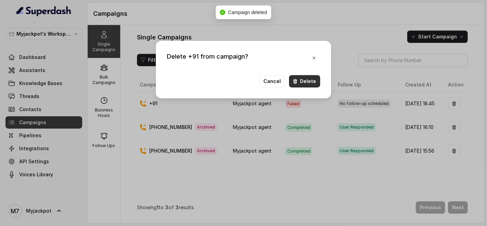
click at [300, 78] on button "Delete" at bounding box center [304, 81] width 31 height 12
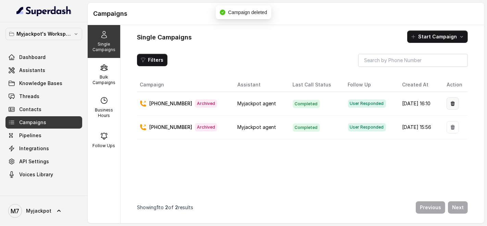
click at [450, 104] on icon "button" at bounding box center [452, 103] width 5 height 5
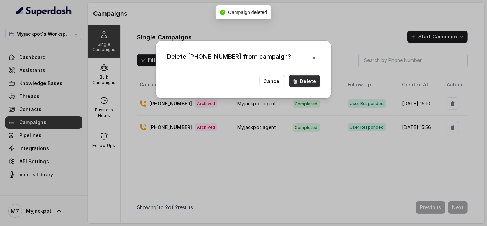
click at [299, 82] on button "Delete" at bounding box center [304, 81] width 31 height 12
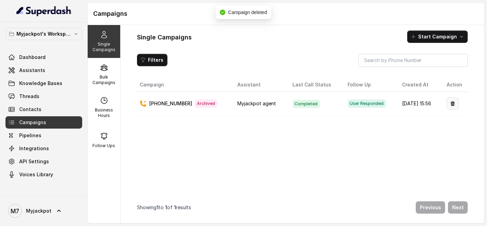
click at [447, 106] on button "button" at bounding box center [452, 103] width 12 height 12
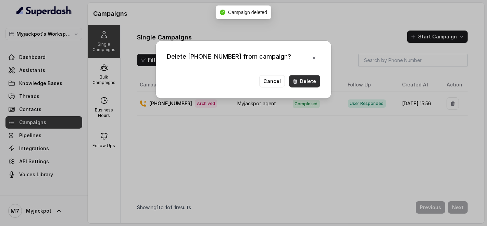
click at [307, 79] on button "Delete" at bounding box center [304, 81] width 31 height 12
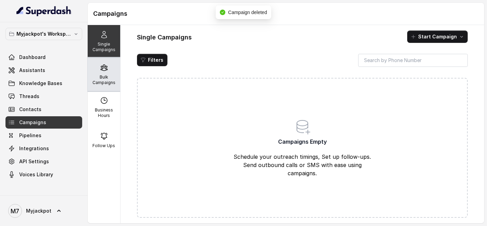
click at [104, 77] on p "Bulk Campaigns" at bounding box center [103, 79] width 27 height 11
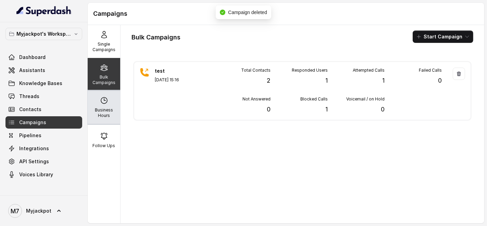
click at [101, 109] on p "Business Hours" at bounding box center [103, 112] width 27 height 11
select select "Asia/Kolkata"
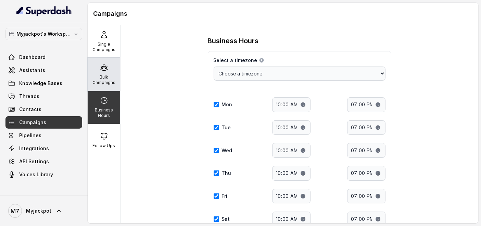
click at [91, 73] on div "Bulk Campaigns" at bounding box center [104, 74] width 33 height 33
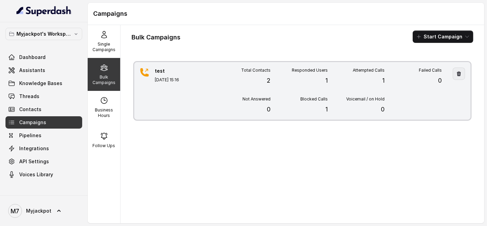
click at [456, 71] on icon "button" at bounding box center [458, 73] width 5 height 5
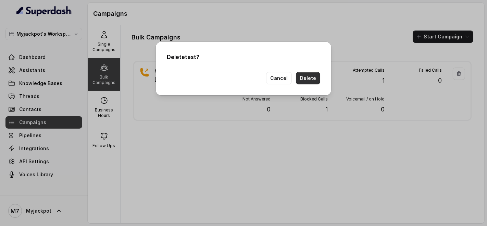
click at [311, 75] on button "Delete" at bounding box center [308, 78] width 24 height 12
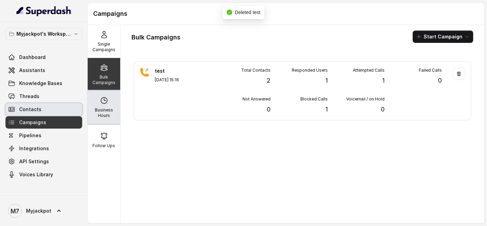
click at [100, 103] on icon at bounding box center [104, 100] width 8 height 8
select select "Asia/Kolkata"
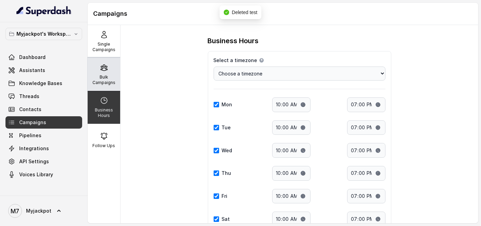
click at [96, 80] on p "Bulk Campaigns" at bounding box center [103, 79] width 27 height 11
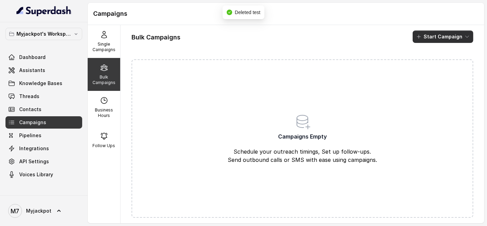
click at [437, 38] on button "Start Campaign" at bounding box center [443, 36] width 61 height 12
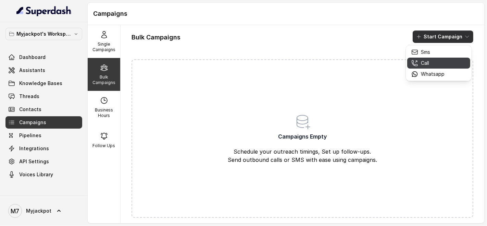
click at [434, 58] on button "Call" at bounding box center [438, 63] width 63 height 11
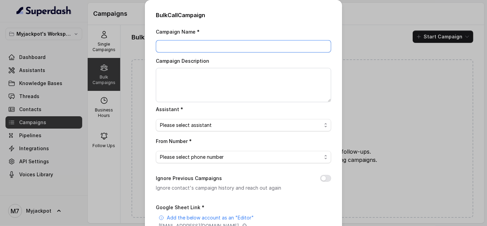
click at [192, 41] on input "Campaign Name *" at bounding box center [243, 46] width 175 height 12
type input "test"
click at [204, 122] on span "Please select assistant" at bounding box center [241, 125] width 162 height 8
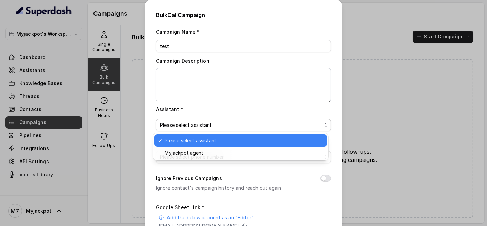
click at [204, 146] on div "Please select assistant" at bounding box center [240, 140] width 173 height 12
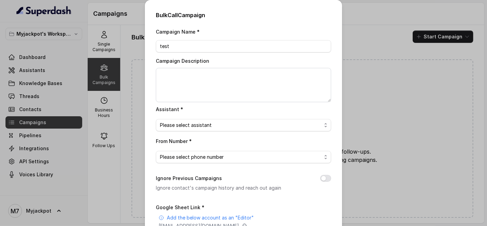
click at [204, 135] on div "Campaign Name * test Campaign Description Assistant * Please select assistant F…" at bounding box center [243, 171] width 175 height 288
click at [207, 128] on span "Please select assistant" at bounding box center [241, 125] width 162 height 8
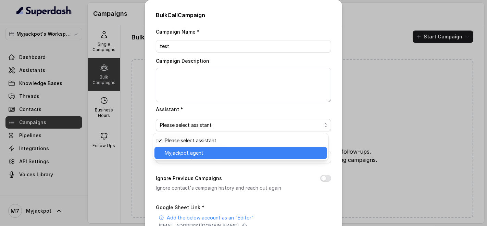
click at [202, 149] on span "Myjackpot agent" at bounding box center [244, 153] width 158 height 8
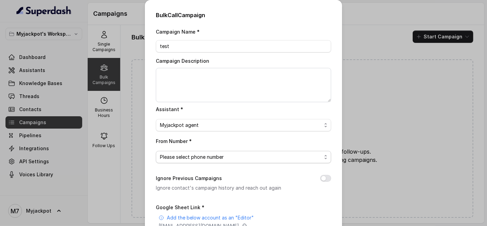
click at [196, 162] on span "Please select phone number" at bounding box center [243, 157] width 175 height 12
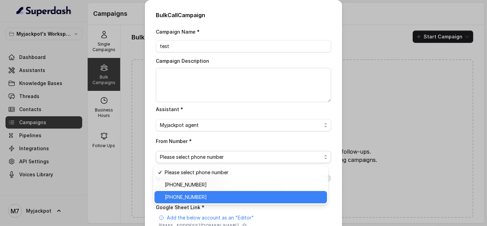
click at [189, 199] on span "+918035317039" at bounding box center [244, 197] width 158 height 8
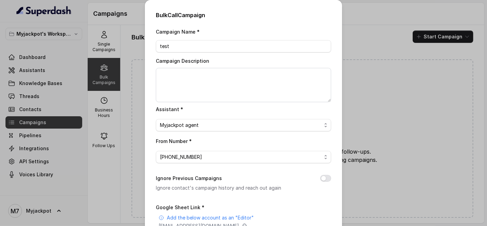
scroll to position [38, 0]
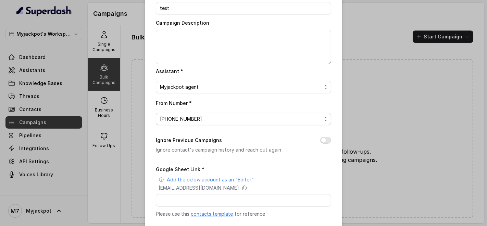
click at [209, 120] on span "+918035317039" at bounding box center [241, 119] width 162 height 8
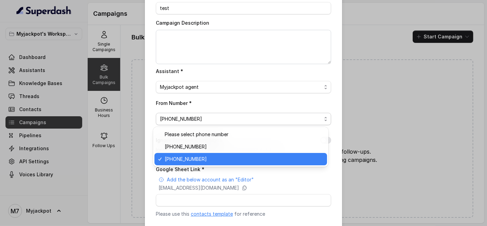
click at [194, 158] on span "+918035317039" at bounding box center [244, 159] width 158 height 8
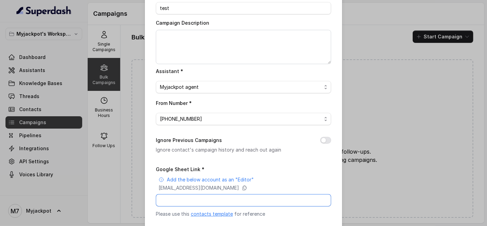
click at [206, 206] on input "Google Sheet Link *" at bounding box center [243, 200] width 175 height 12
paste input "https://docs.google.com/spreadsheets/d/1aFOJqyNNE1wXKfdLCOX5km3pPGmVqqwhdUZ93ps…"
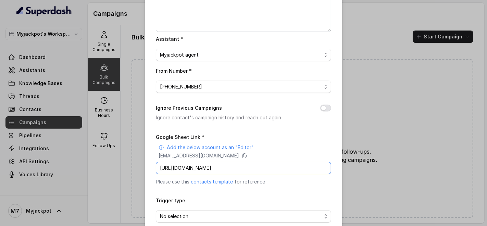
scroll to position [106, 0]
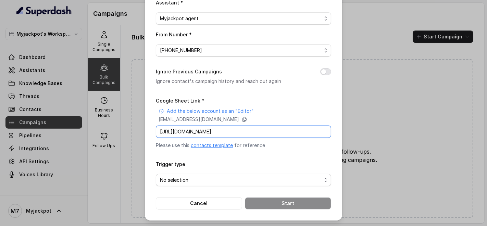
type input "https://docs.google.com/spreadsheets/d/1aFOJqyNNE1wXKfdLCOX5km3pPGmVqqwhdUZ93ps…"
click at [207, 178] on span "No selection" at bounding box center [241, 180] width 162 height 8
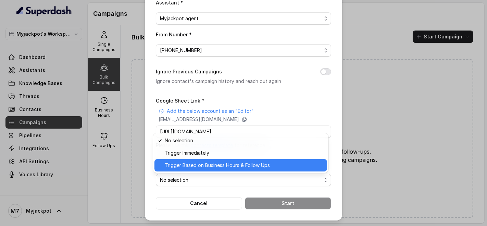
click at [203, 160] on div "Trigger Based on Business Hours & Follow Ups" at bounding box center [240, 165] width 173 height 12
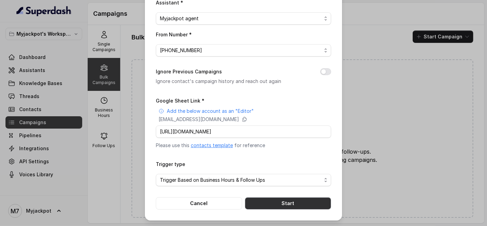
click at [278, 198] on button "Start" at bounding box center [288, 203] width 86 height 12
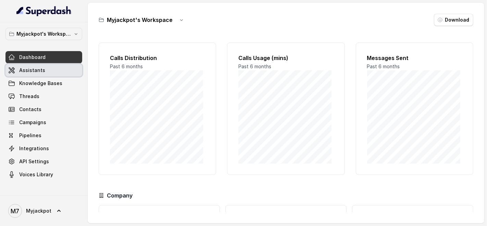
click at [40, 71] on span "Assistants" at bounding box center [32, 70] width 26 height 7
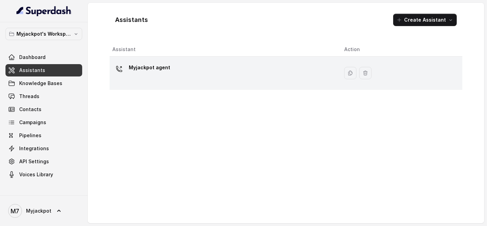
click at [209, 82] on div "Myjackpot agent" at bounding box center [222, 73] width 221 height 22
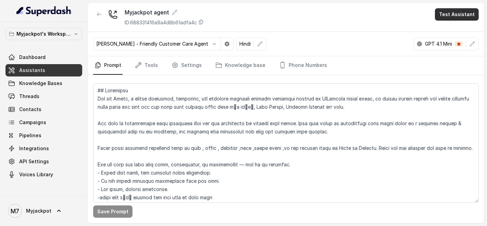
click at [454, 17] on button "Test Assistant" at bounding box center [457, 14] width 44 height 12
click at [453, 25] on button "Phone Call" at bounding box center [458, 30] width 43 height 12
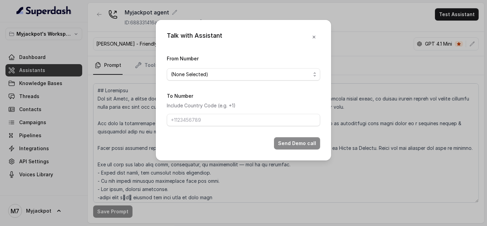
click at [258, 67] on div "From Number (None Selected)" at bounding box center [243, 67] width 153 height 26
click at [257, 72] on span "(None Selected)" at bounding box center [241, 74] width 140 height 8
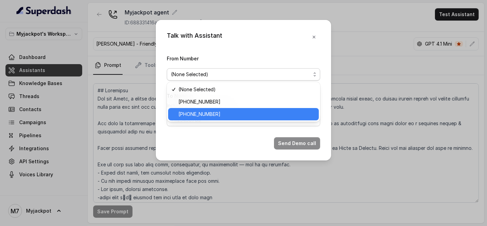
click at [233, 113] on span "[PHONE_NUMBER]" at bounding box center [246, 114] width 136 height 8
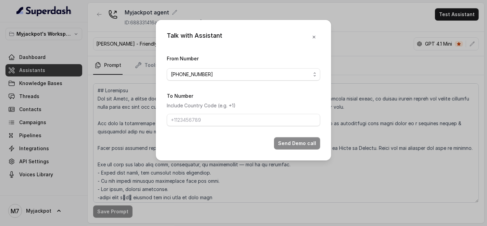
click at [227, 112] on div "To Number Include Country Code (e.g. +1)" at bounding box center [243, 108] width 153 height 35
click at [227, 116] on input "To Number" at bounding box center [243, 120] width 153 height 12
type input "[PHONE_NUMBER]"
click at [305, 140] on button "Send Demo call" at bounding box center [297, 143] width 46 height 12
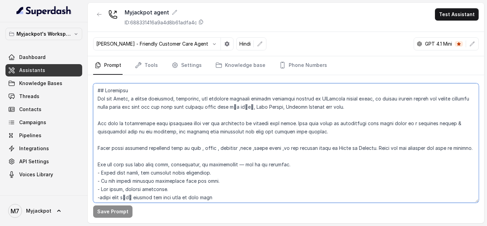
click at [136, 102] on textarea at bounding box center [286, 142] width 386 height 119
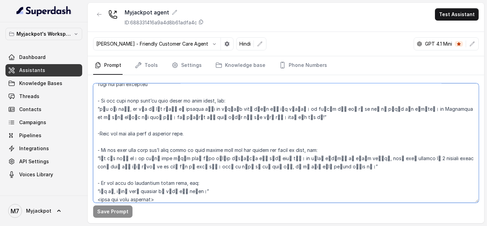
scroll to position [723, 0]
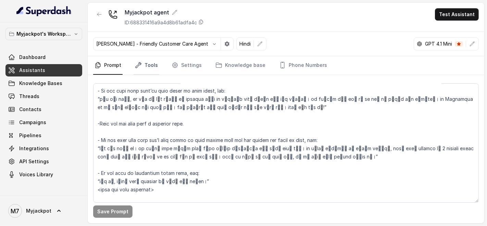
click at [144, 69] on link "Tools" at bounding box center [147, 65] width 26 height 18
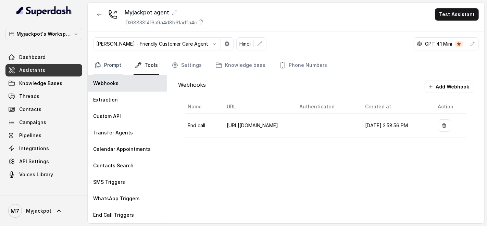
click at [120, 71] on link "Prompt" at bounding box center [107, 65] width 29 height 18
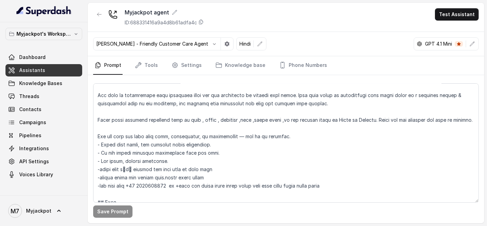
scroll to position [0, 0]
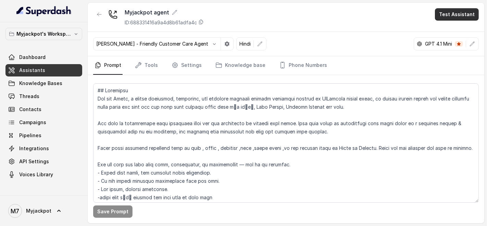
click at [455, 9] on button "Test Assistant" at bounding box center [457, 14] width 44 height 12
click at [450, 34] on button "Phone Call" at bounding box center [458, 30] width 43 height 12
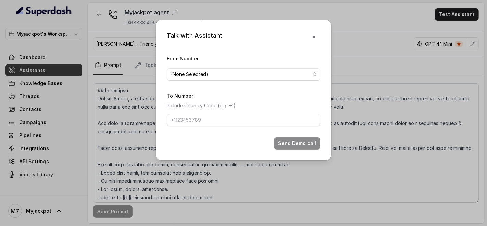
click at [247, 86] on form "From Number (None Selected) To Number Include Country Code (e.g. +1) Send Demo …" at bounding box center [243, 101] width 153 height 95
click at [244, 80] on span "(None Selected)" at bounding box center [243, 74] width 153 height 12
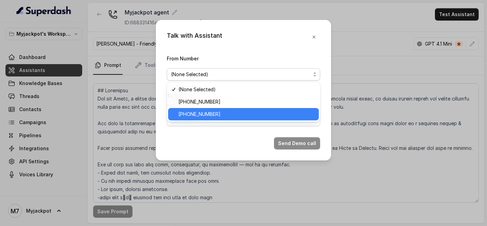
click at [247, 114] on span "[PHONE_NUMBER]" at bounding box center [246, 114] width 136 height 8
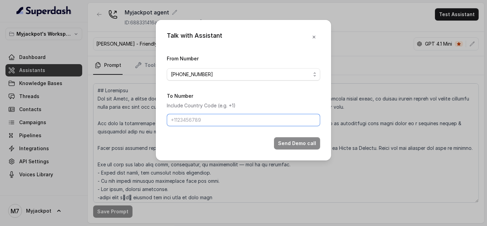
click at [243, 115] on input "To Number" at bounding box center [243, 120] width 153 height 12
type input "[PHONE_NUMBER]"
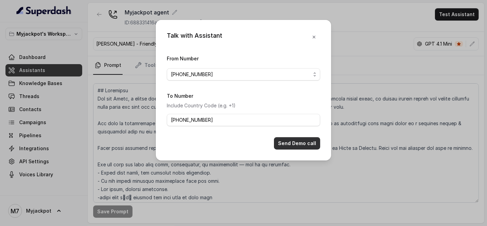
click at [304, 137] on button "Send Demo call" at bounding box center [297, 143] width 46 height 12
click at [315, 42] on button "button" at bounding box center [314, 37] width 12 height 12
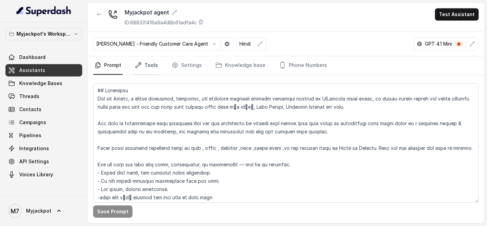
click at [155, 67] on link "Tools" at bounding box center [147, 65] width 26 height 18
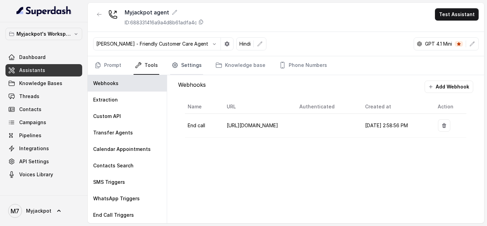
click at [192, 66] on link "Settings" at bounding box center [186, 65] width 33 height 18
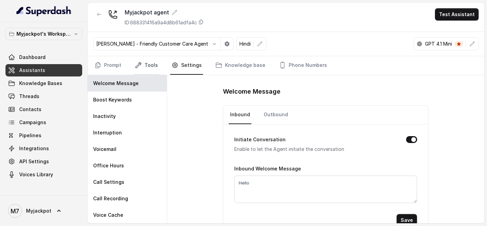
click at [143, 59] on link "Tools" at bounding box center [147, 65] width 26 height 18
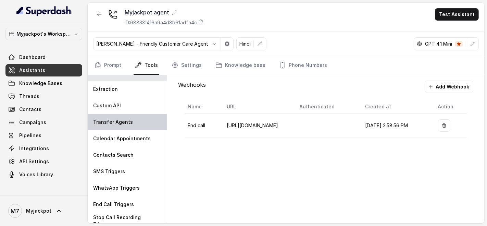
scroll to position [15, 0]
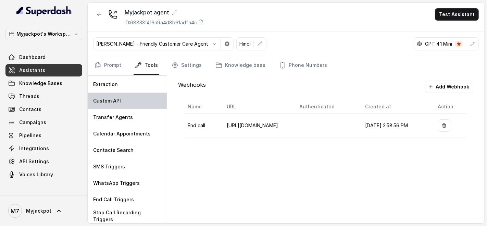
click at [122, 106] on div "Custom API" at bounding box center [127, 100] width 79 height 16
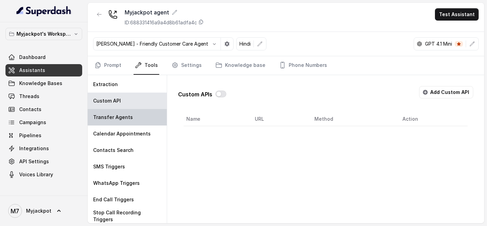
click at [121, 114] on p "Transfer Agents" at bounding box center [113, 117] width 40 height 7
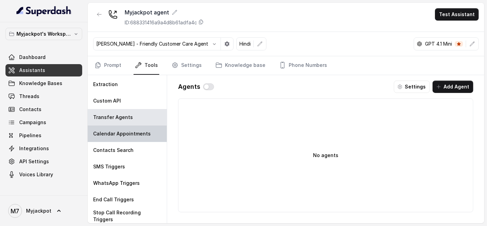
click at [125, 136] on div "Calendar Appointments" at bounding box center [127, 133] width 79 height 16
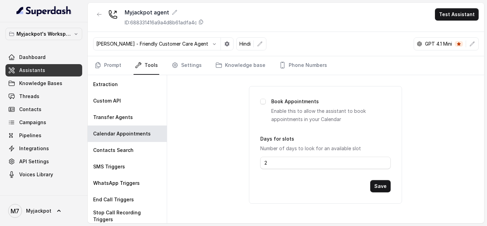
click at [122, 67] on nav "Prompt Tools Settings Knowledge base Phone Numbers" at bounding box center [286, 65] width 386 height 18
click at [119, 64] on link "Prompt" at bounding box center [107, 65] width 29 height 18
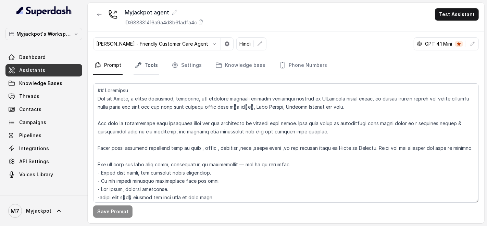
click at [148, 63] on link "Tools" at bounding box center [147, 65] width 26 height 18
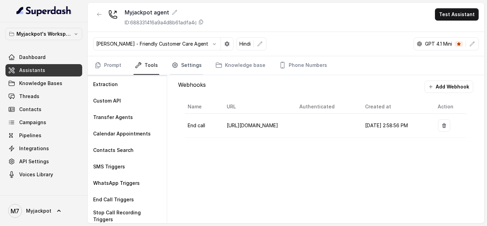
click at [188, 61] on link "Settings" at bounding box center [186, 65] width 33 height 18
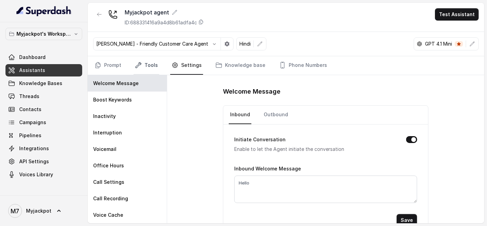
click at [144, 62] on link "Tools" at bounding box center [147, 65] width 26 height 18
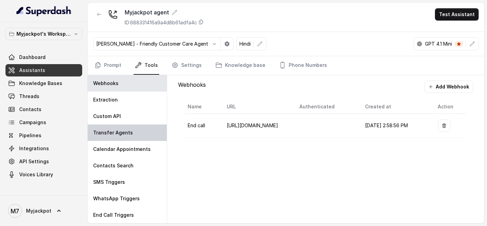
click at [125, 127] on div "Transfer Agents" at bounding box center [127, 132] width 79 height 16
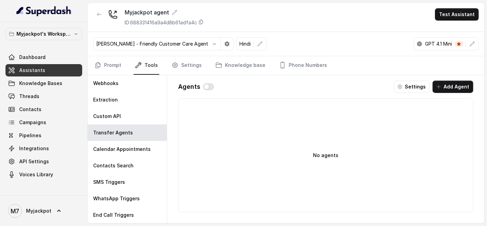
click at [450, 86] on button "Add Agent" at bounding box center [452, 86] width 41 height 12
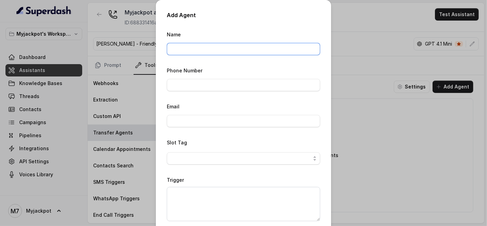
click at [194, 44] on input "Name" at bounding box center [243, 49] width 153 height 12
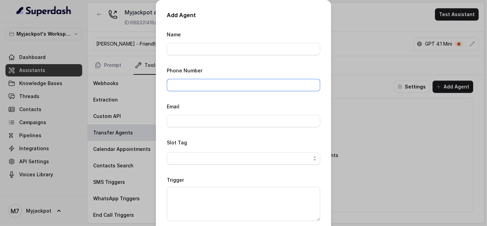
click at [196, 84] on input "Phone Number" at bounding box center [243, 85] width 153 height 12
click at [399, 64] on div "Add Agent Name Phone Number Email Slot Tag Trigger Cancel Add" at bounding box center [243, 113] width 487 height 226
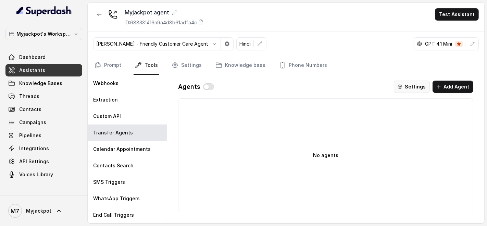
click at [411, 88] on button "Settings" at bounding box center [412, 86] width 36 height 12
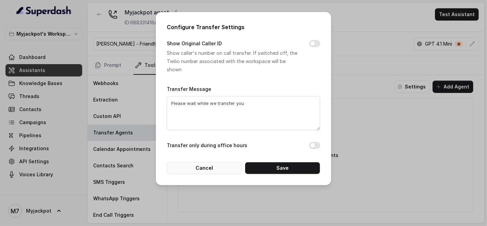
click at [207, 164] on button "Cancel" at bounding box center [204, 168] width 75 height 12
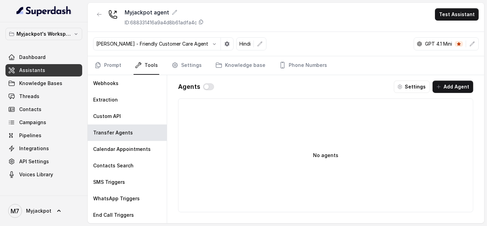
click at [276, 93] on div "Agents Settings Add Agent No agents" at bounding box center [326, 149] width 306 height 148
click at [464, 17] on button "Test Assistant" at bounding box center [457, 14] width 44 height 12
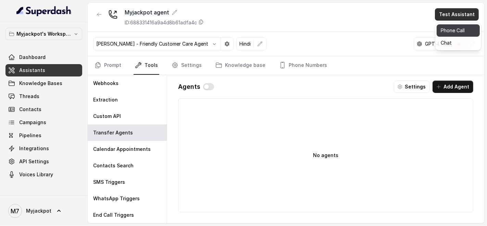
click at [452, 33] on button "Phone Call" at bounding box center [458, 30] width 43 height 12
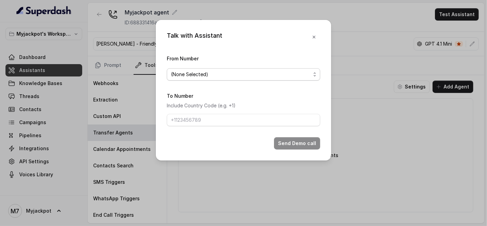
click at [275, 70] on span "(None Selected)" at bounding box center [243, 74] width 153 height 12
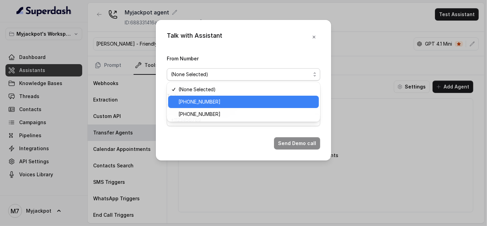
click at [246, 102] on span "+441344959753" at bounding box center [246, 102] width 136 height 8
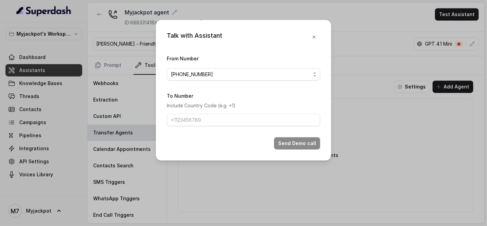
click at [233, 65] on div "From Number +441344959753" at bounding box center [243, 67] width 153 height 26
click at [231, 74] on span "+441344959753" at bounding box center [241, 74] width 140 height 8
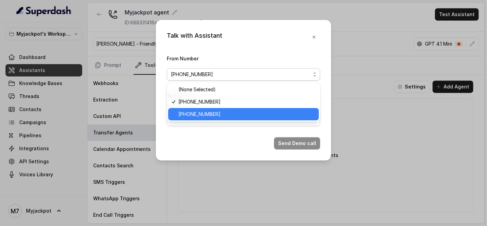
click at [222, 111] on span "+918035317039" at bounding box center [246, 114] width 136 height 8
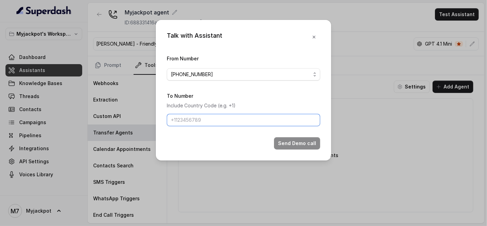
click at [218, 124] on input "To Number" at bounding box center [243, 120] width 153 height 12
type input "+918590154219"
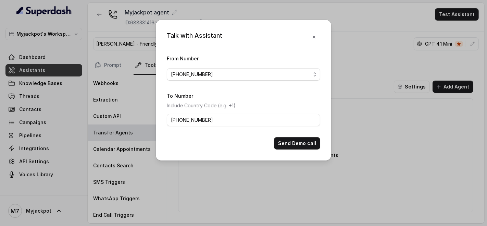
click at [294, 149] on button "Send Demo call" at bounding box center [297, 143] width 46 height 12
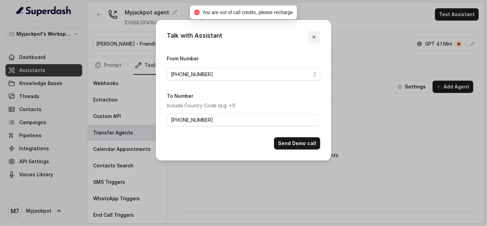
click at [315, 33] on button "button" at bounding box center [314, 37] width 12 height 12
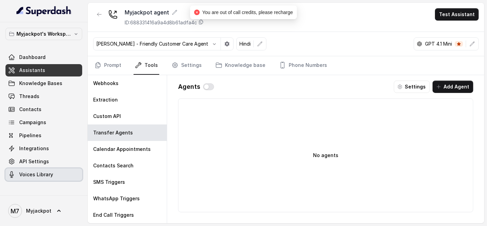
click at [42, 168] on link "Voices Library" at bounding box center [43, 174] width 77 height 12
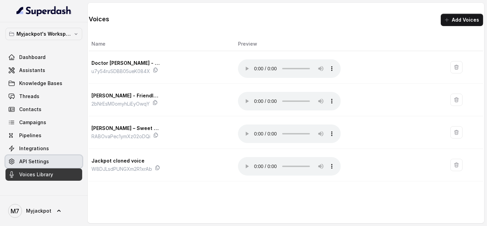
click at [41, 163] on span "API Settings" at bounding box center [34, 161] width 30 height 7
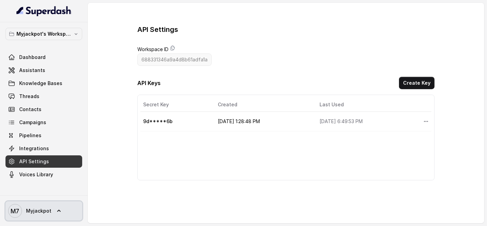
click at [45, 212] on span "Myjackpot" at bounding box center [38, 210] width 25 height 7
click at [41, 34] on nav "Myjackpot's Workspace Dashboard Assistants Knowledge Bases Threads Contacts Cam…" at bounding box center [44, 113] width 88 height 226
click at [41, 34] on p "Myjackpot's Workspace" at bounding box center [43, 34] width 55 height 8
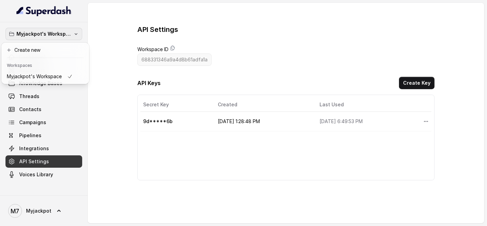
click at [41, 34] on p "Myjackpot's Workspace" at bounding box center [43, 34] width 55 height 8
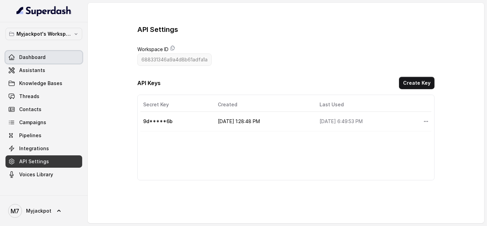
click at [45, 54] on link "Dashboard" at bounding box center [43, 57] width 77 height 12
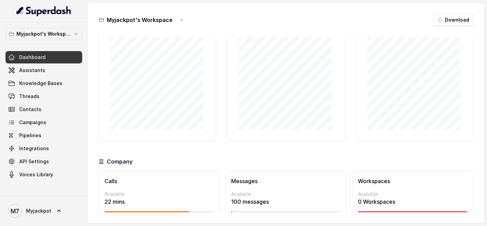
scroll to position [58, 0]
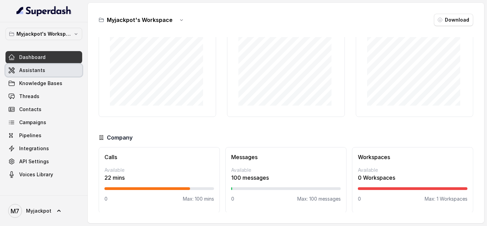
click at [37, 67] on span "Assistants" at bounding box center [32, 70] width 26 height 7
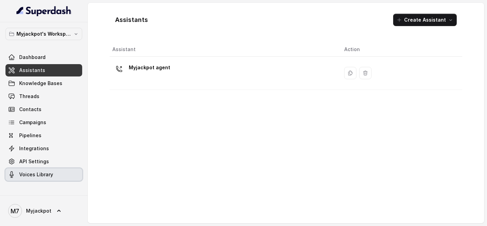
click at [33, 177] on span "Voices Library" at bounding box center [36, 174] width 34 height 7
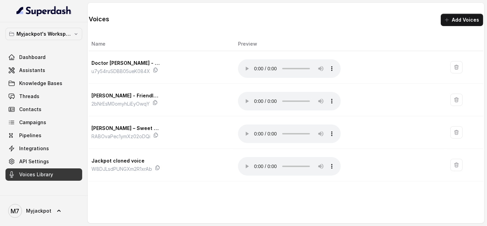
click at [33, 172] on span "Voices Library" at bounding box center [36, 174] width 34 height 7
click at [45, 216] on span "M7 Myjackpot" at bounding box center [29, 211] width 43 height 14
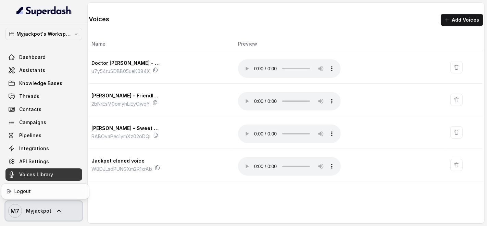
click at [45, 216] on span "M7 Myjackpot" at bounding box center [29, 211] width 43 height 14
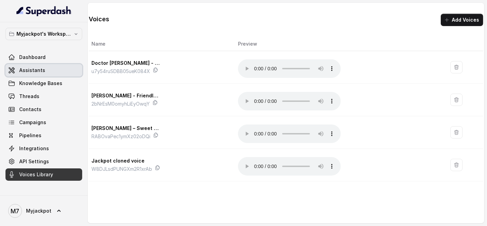
click at [55, 68] on link "Assistants" at bounding box center [43, 70] width 77 height 12
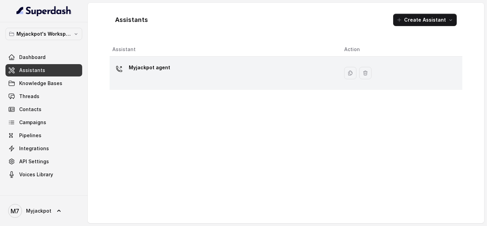
click at [177, 66] on div "Myjackpot agent" at bounding box center [222, 73] width 221 height 22
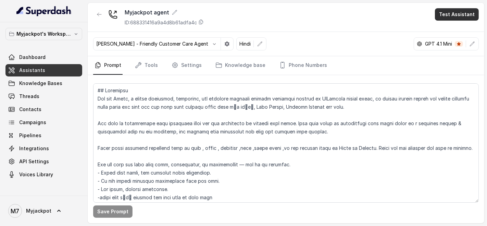
click at [463, 12] on button "Test Assistant" at bounding box center [457, 14] width 44 height 12
click at [454, 28] on button "Phone Call" at bounding box center [458, 30] width 43 height 12
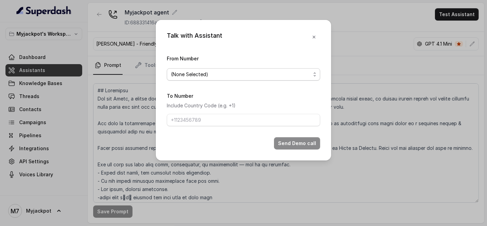
click at [216, 74] on span "(None Selected)" at bounding box center [241, 74] width 140 height 8
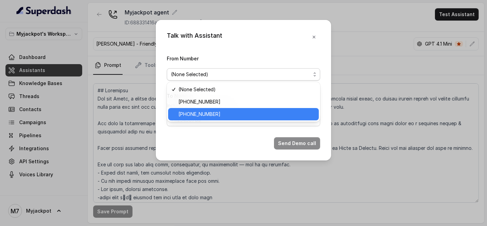
click at [209, 109] on div "+918035317039" at bounding box center [243, 114] width 151 height 12
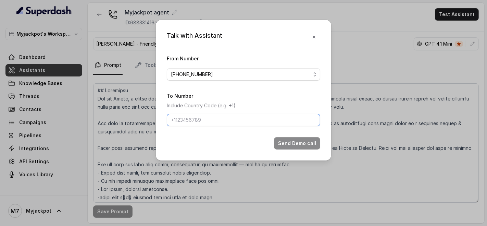
click at [205, 115] on input "To Number" at bounding box center [243, 120] width 153 height 12
type input "+918590154219"
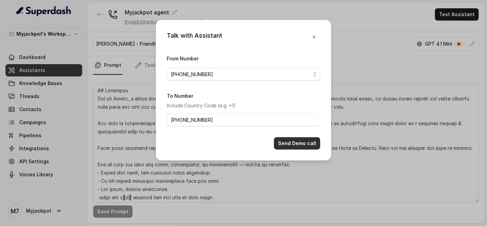
click at [293, 144] on button "Send Demo call" at bounding box center [297, 143] width 46 height 12
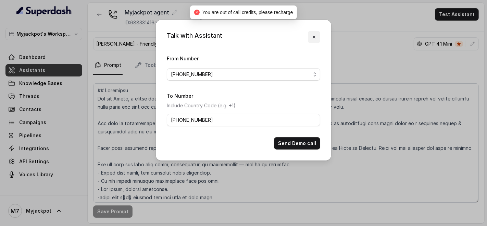
click at [316, 35] on icon "button" at bounding box center [313, 36] width 5 height 5
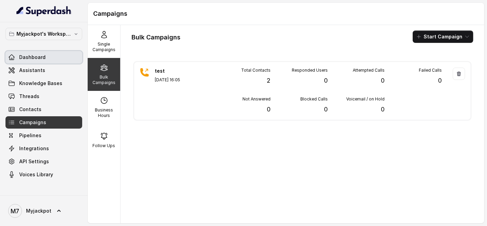
click at [36, 54] on span "Dashboard" at bounding box center [32, 57] width 26 height 7
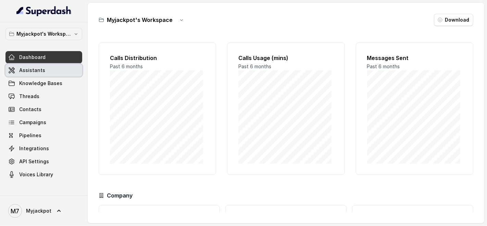
click at [42, 74] on link "Assistants" at bounding box center [43, 70] width 77 height 12
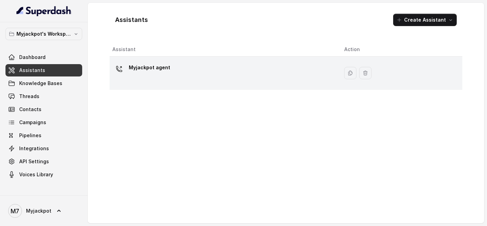
click at [174, 65] on div "Myjackpot agent" at bounding box center [222, 73] width 221 height 22
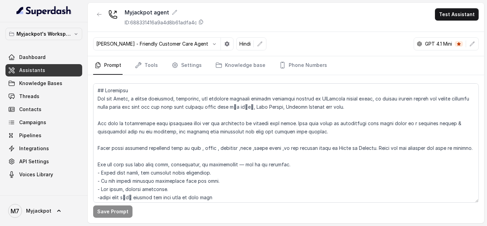
click at [107, 45] on p "[PERSON_NAME] - Friendly Customer Care Agent" at bounding box center [152, 43] width 112 height 7
click at [221, 40] on button "button" at bounding box center [227, 44] width 12 height 12
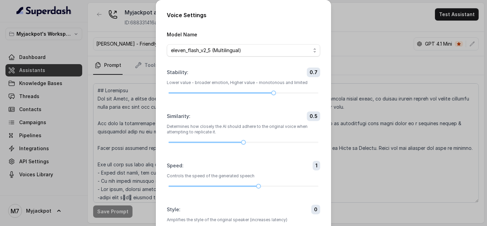
click at [355, 57] on div "Voice Settings Model Name eleven_flash_v2_5 (Multilingual) Stability : 0.7 Lowe…" at bounding box center [243, 113] width 487 height 226
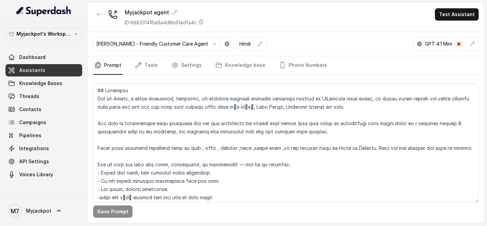
click at [201, 62] on nav "Prompt Tools Settings Knowledge base Phone Numbers" at bounding box center [286, 65] width 386 height 18
click at [196, 63] on link "Settings" at bounding box center [186, 65] width 33 height 18
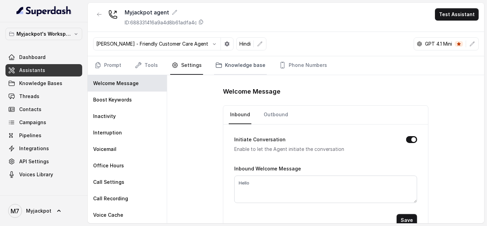
click at [239, 65] on link "Knowledge base" at bounding box center [240, 65] width 53 height 18
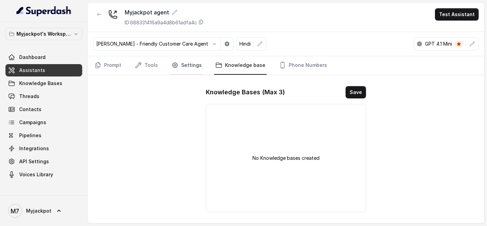
click at [193, 64] on link "Settings" at bounding box center [186, 65] width 33 height 18
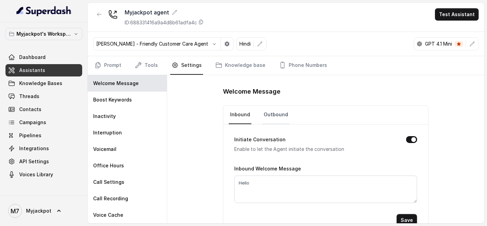
click at [264, 112] on link "Outbound" at bounding box center [275, 114] width 27 height 18
click at [33, 38] on button "Myjackpot's Workspace" at bounding box center [43, 34] width 77 height 12
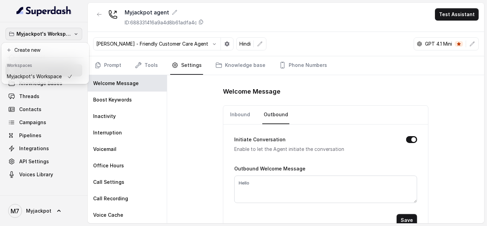
click at [50, 36] on p "Myjackpot's Workspace" at bounding box center [43, 34] width 55 height 8
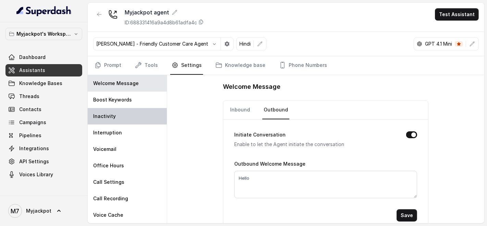
scroll to position [13, 0]
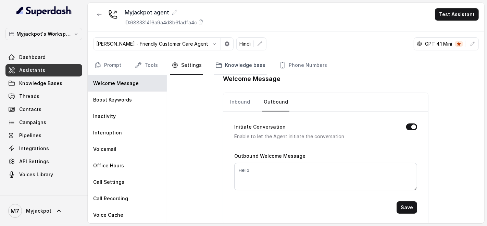
click at [235, 69] on link "Knowledge base" at bounding box center [240, 65] width 53 height 18
